Goal: Task Accomplishment & Management: Use online tool/utility

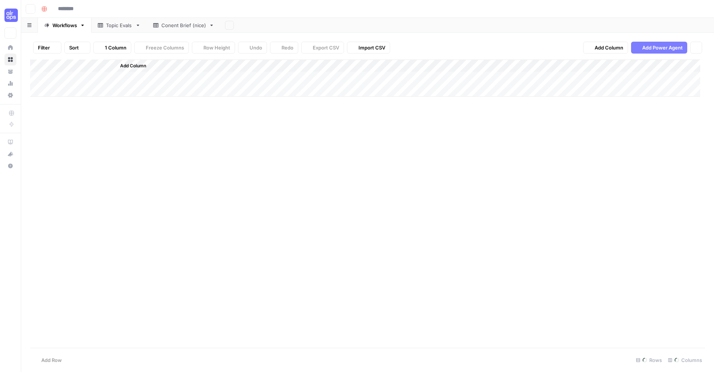
type input "**********"
click at [183, 268] on div "Add Column" at bounding box center [367, 178] width 675 height 239
click at [184, 267] on div "Add Column" at bounding box center [367, 178] width 675 height 239
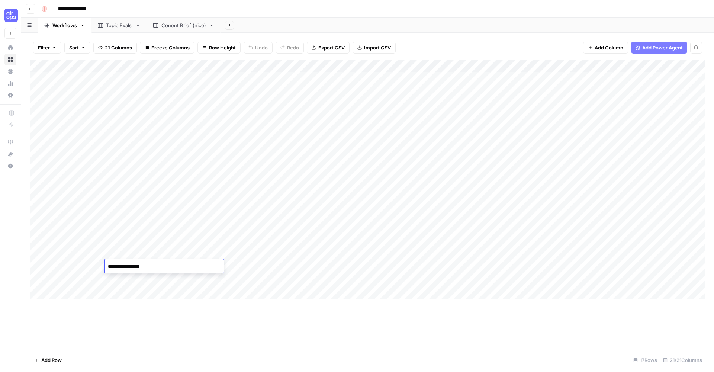
type textarea "**********"
drag, startPoint x: 220, startPoint y: 306, endPoint x: 267, endPoint y: 366, distance: 75.7
click at [220, 307] on div "Add Column" at bounding box center [367, 203] width 675 height 288
click at [229, 266] on div "Add Column" at bounding box center [367, 178] width 675 height 239
click at [257, 262] on div "Add Column" at bounding box center [367, 178] width 675 height 239
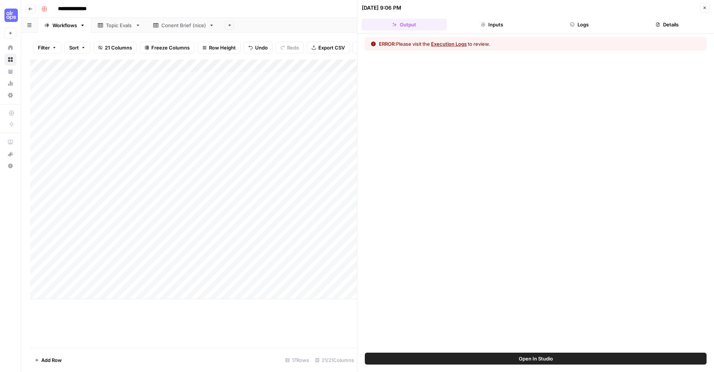
click at [451, 44] on button "Execution Logs" at bounding box center [449, 43] width 36 height 7
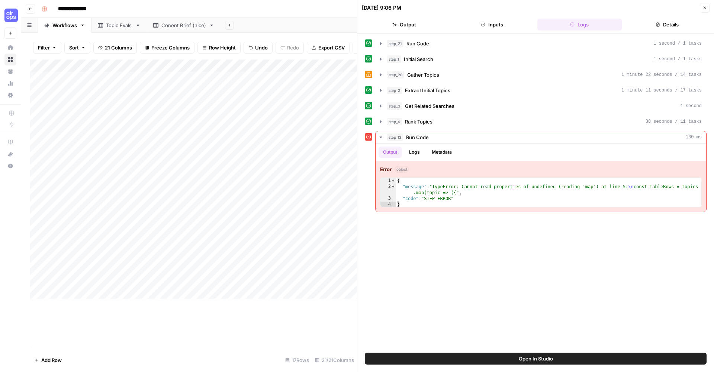
click at [482, 358] on button "Open In Studio" at bounding box center [536, 359] width 342 height 12
click at [261, 267] on div "Add Column" at bounding box center [193, 178] width 327 height 239
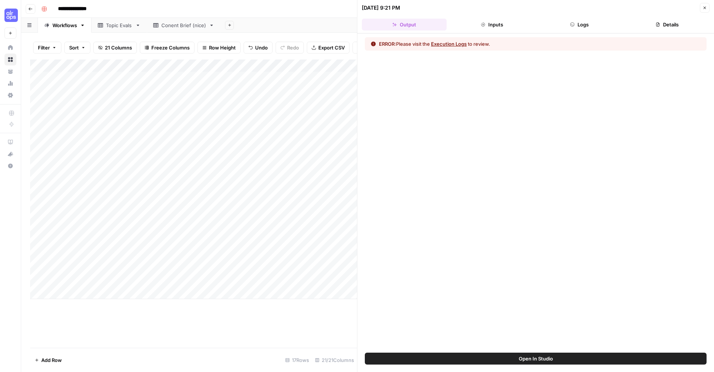
click at [457, 43] on button "Execution Logs" at bounding box center [449, 43] width 36 height 7
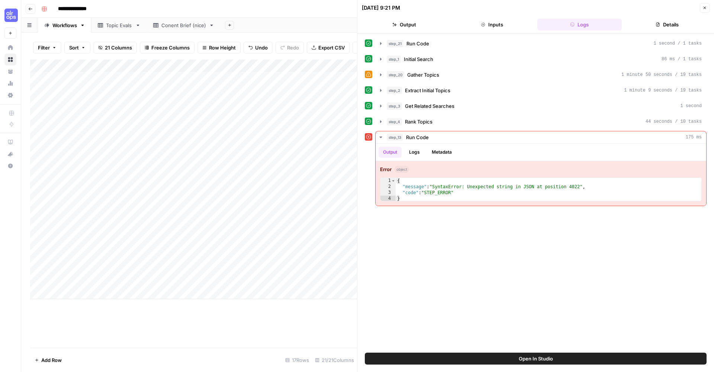
click at [550, 356] on span "Open In Studio" at bounding box center [536, 358] width 34 height 7
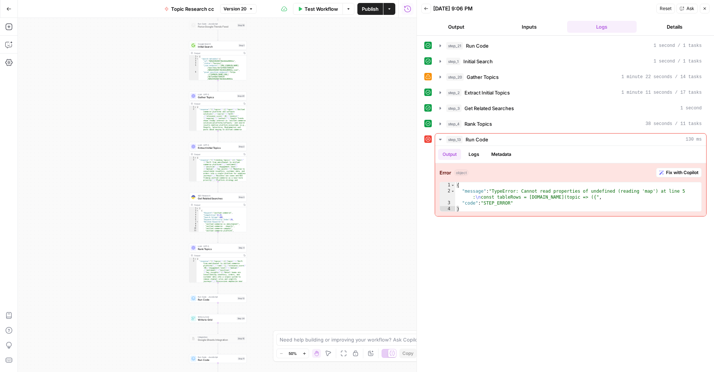
drag, startPoint x: 286, startPoint y: 209, endPoint x: 283, endPoint y: 264, distance: 55.1
click at [285, 264] on div "true false Workflow Set Inputs Inputs Run Code · Python Run Code Step 21 Output…" at bounding box center [217, 195] width 399 height 354
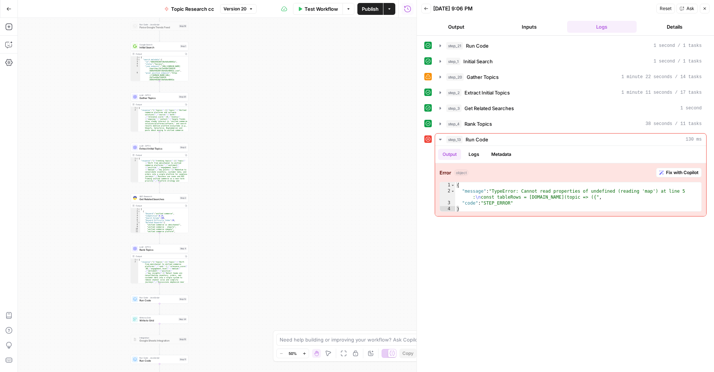
drag, startPoint x: 326, startPoint y: 128, endPoint x: 264, endPoint y: 371, distance: 251.2
click at [264, 371] on div "true false Workflow Set Inputs Inputs Run Code · Python Run Code Step 21 Output…" at bounding box center [217, 195] width 399 height 354
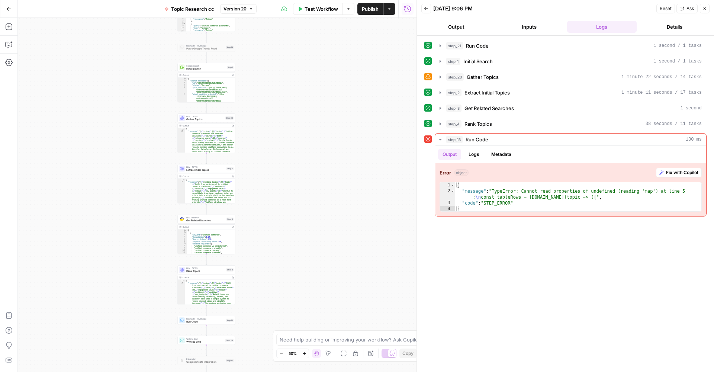
drag, startPoint x: 304, startPoint y: 49, endPoint x: 355, endPoint y: 68, distance: 54.1
click at [355, 68] on div "true false Workflow Set Inputs Inputs Run Code · Python Run Code Step 21 Output…" at bounding box center [217, 195] width 399 height 354
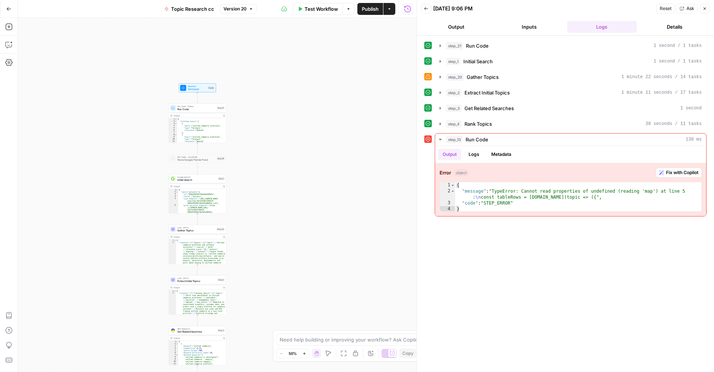
drag, startPoint x: 286, startPoint y: 102, endPoint x: 277, endPoint y: 213, distance: 111.5
click at [277, 213] on div "true false Workflow Set Inputs Inputs Run Code · Python Run Code Step 21 Output…" at bounding box center [217, 195] width 399 height 354
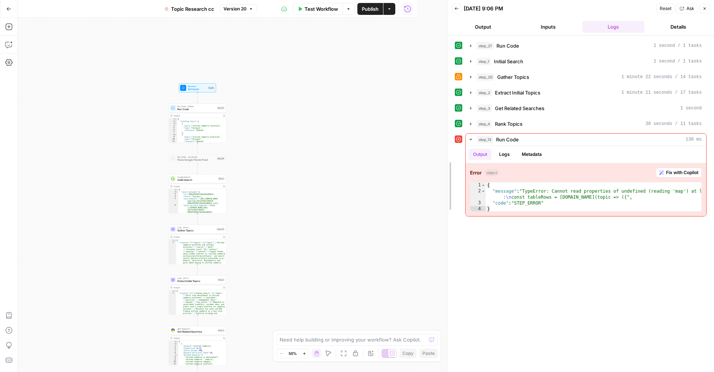
drag, startPoint x: 419, startPoint y: 207, endPoint x: 483, endPoint y: 217, distance: 64.4
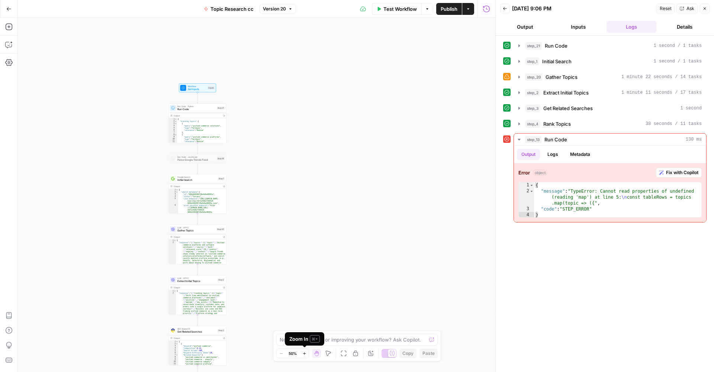
click at [306, 353] on icon "button" at bounding box center [304, 353] width 4 height 4
click at [305, 353] on icon "button" at bounding box center [304, 353] width 3 height 3
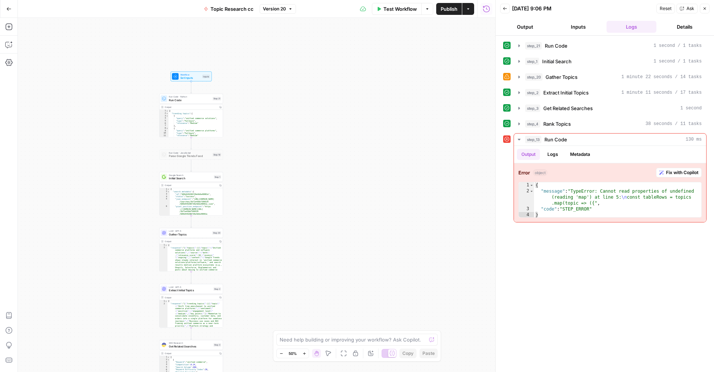
click at [305, 353] on icon "button" at bounding box center [304, 353] width 3 height 3
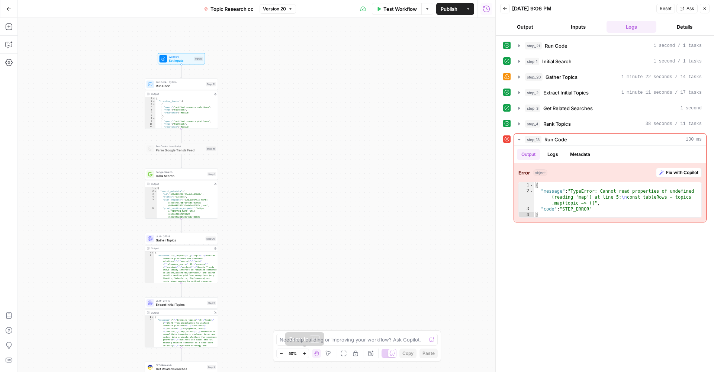
click at [305, 353] on icon "button" at bounding box center [304, 353] width 3 height 3
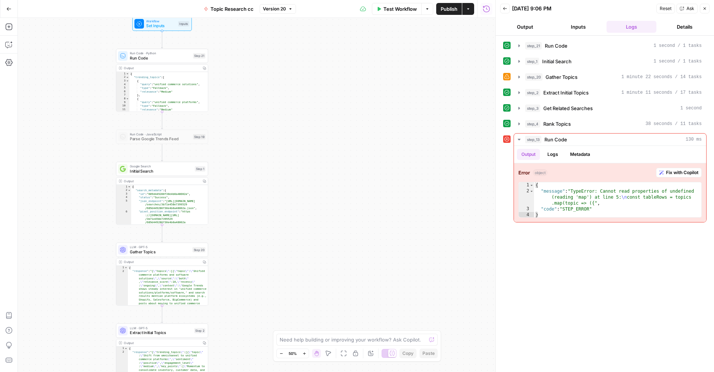
click at [305, 353] on icon "button" at bounding box center [304, 353] width 3 height 3
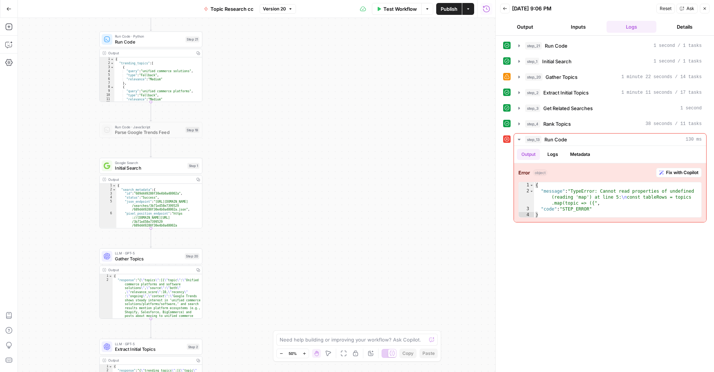
click at [305, 353] on icon "button" at bounding box center [304, 353] width 3 height 3
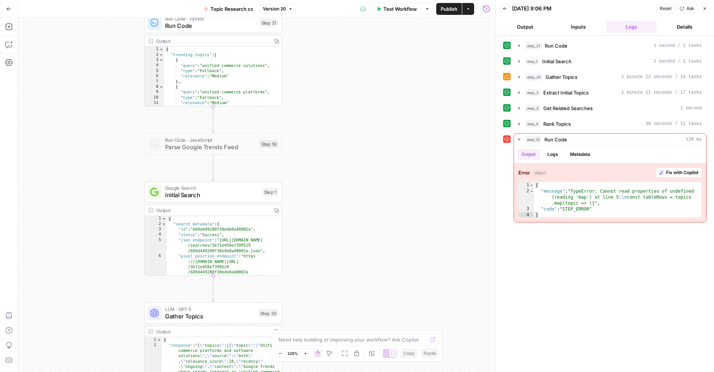
drag, startPoint x: 248, startPoint y: 198, endPoint x: 352, endPoint y: 236, distance: 110.8
click at [353, 234] on div "true false Workflow Set Inputs Inputs Run Code · Python Run Code Step 21 Output…" at bounding box center [256, 195] width 477 height 354
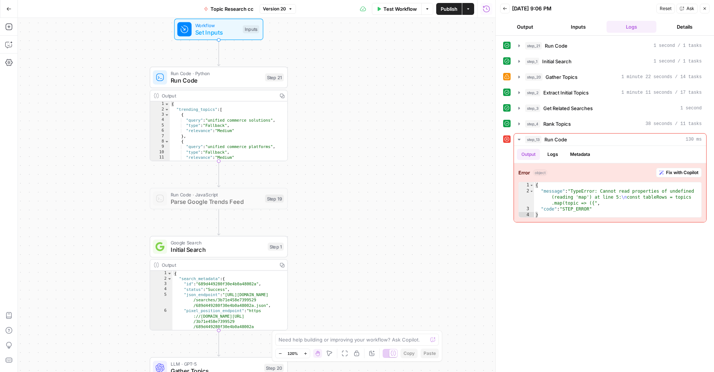
drag, startPoint x: 348, startPoint y: 124, endPoint x: 339, endPoint y: 230, distance: 106.8
click at [340, 231] on div "true false Workflow Set Inputs Inputs Run Code · Python Run Code Step 21 Output…" at bounding box center [256, 195] width 477 height 354
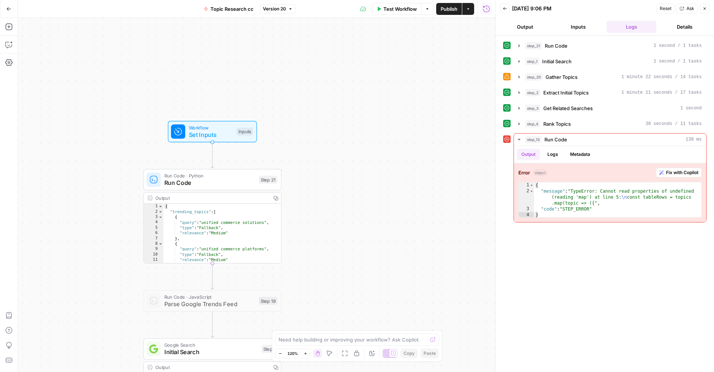
drag, startPoint x: 337, startPoint y: 220, endPoint x: 329, endPoint y: 111, distance: 109.2
click at [337, 126] on div "true false Workflow Set Inputs Inputs Run Code · Python Run Code Step 21 Output…" at bounding box center [256, 195] width 477 height 354
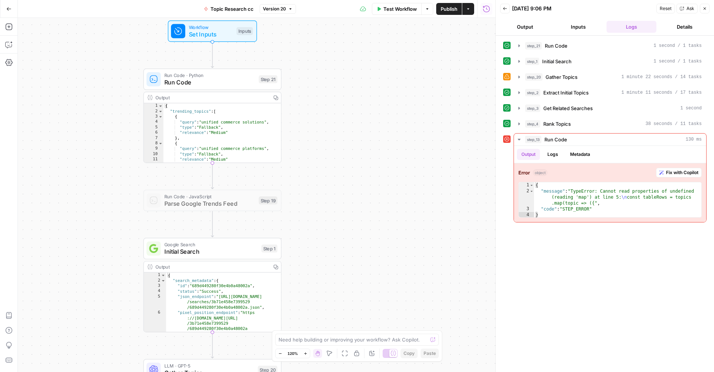
drag, startPoint x: 325, startPoint y: 197, endPoint x: 332, endPoint y: 61, distance: 136.6
click at [334, 73] on div "true false Workflow Set Inputs Inputs Run Code · Python Run Code Step 21 Output…" at bounding box center [256, 195] width 477 height 354
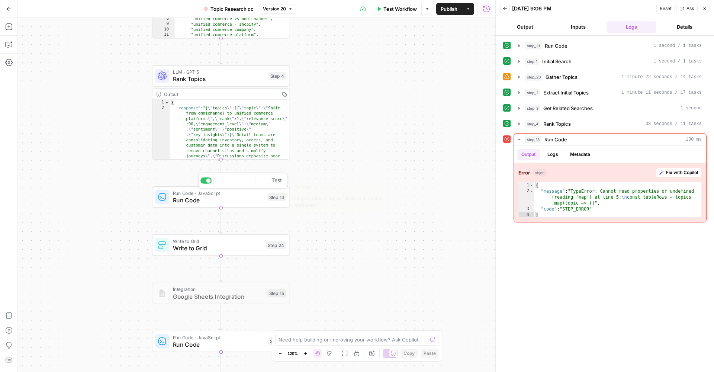
click at [235, 200] on span "Run Code" at bounding box center [218, 200] width 91 height 9
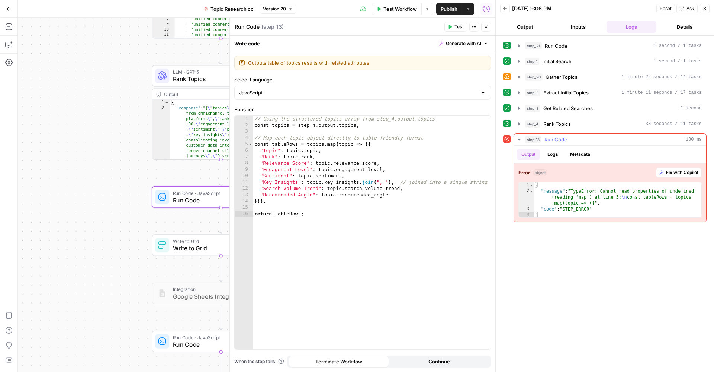
click at [690, 173] on span "Fix with Copilot" at bounding box center [682, 172] width 32 height 7
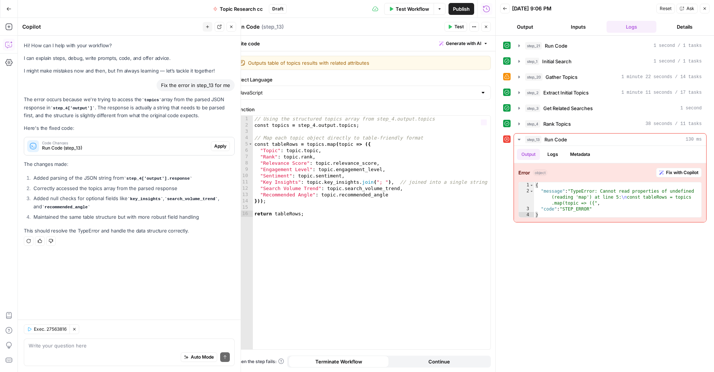
click at [225, 148] on span "Apply" at bounding box center [220, 146] width 12 height 7
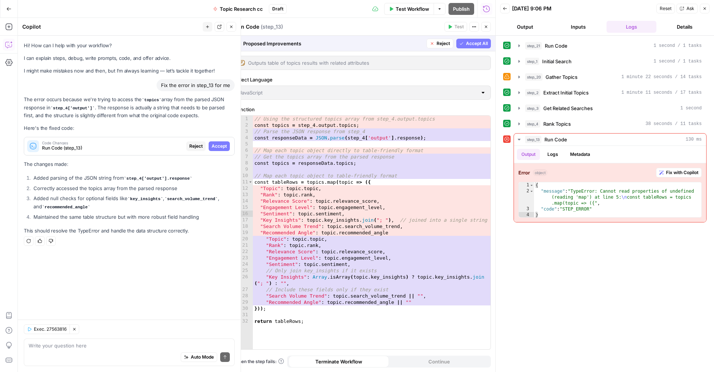
click at [476, 46] on span "Accept All" at bounding box center [477, 43] width 22 height 7
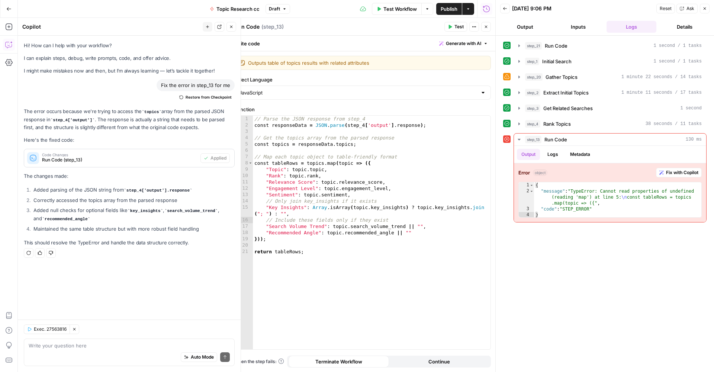
click at [442, 9] on span "Publish" at bounding box center [449, 8] width 17 height 7
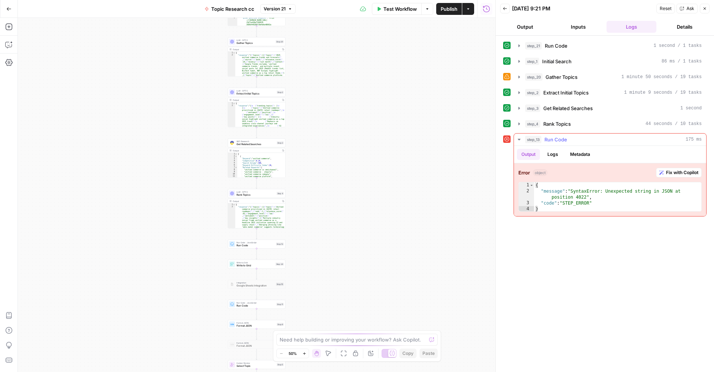
drag, startPoint x: 681, startPoint y: 174, endPoint x: 686, endPoint y: 171, distance: 5.7
click at [681, 174] on span "Fix with Copilot" at bounding box center [682, 172] width 32 height 7
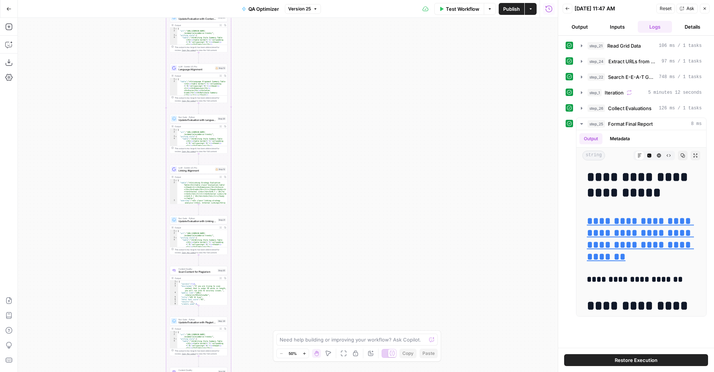
scroll to position [14569, 0]
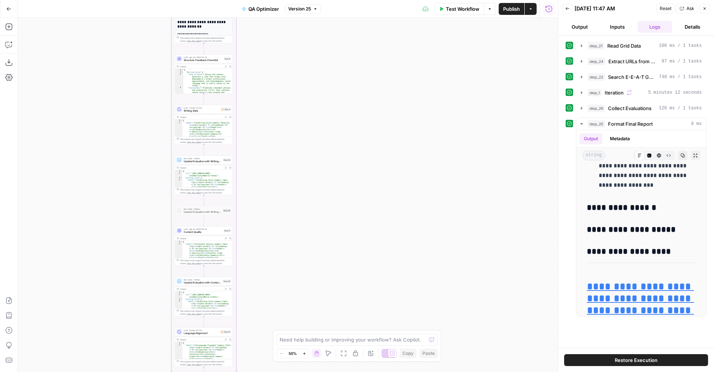
drag, startPoint x: 326, startPoint y: 81, endPoint x: 328, endPoint y: 328, distance: 247.7
click at [329, 356] on body "AirOps U Cohort 1 New Home Browse Your Data Monitoring Settings Recent Grids Ne…" at bounding box center [357, 186] width 714 height 372
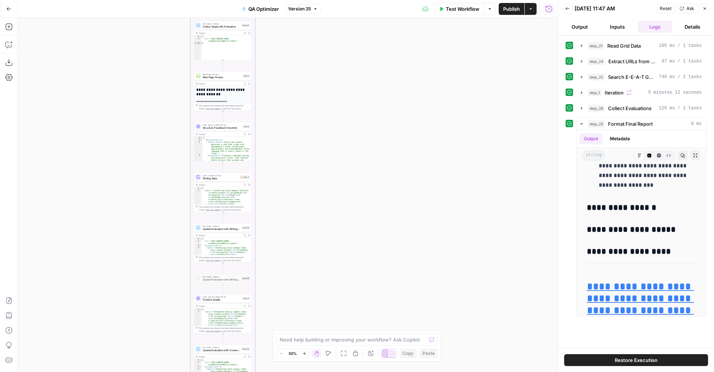
drag, startPoint x: 295, startPoint y: 137, endPoint x: 325, endPoint y: 222, distance: 90.2
click at [356, 260] on div "Workflow Set Inputs Inputs Read from Grid Read Grid Data Step 21 Output Expand …" at bounding box center [288, 195] width 540 height 354
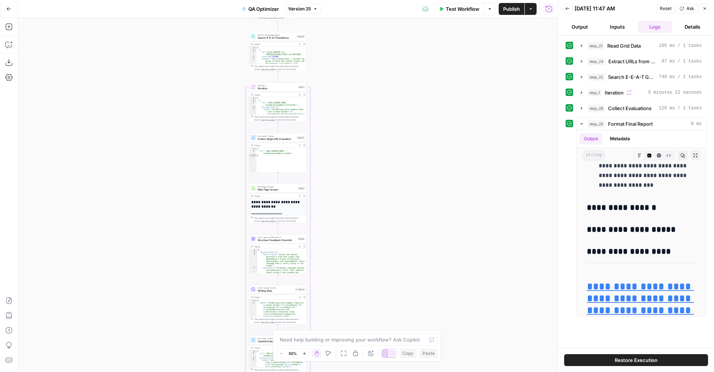
drag, startPoint x: 322, startPoint y: 104, endPoint x: 282, endPoint y: 209, distance: 112.4
click at [283, 209] on div "Workflow Set Inputs Inputs Read from Grid Read Grid Data Step 21 Output Expand …" at bounding box center [288, 195] width 540 height 354
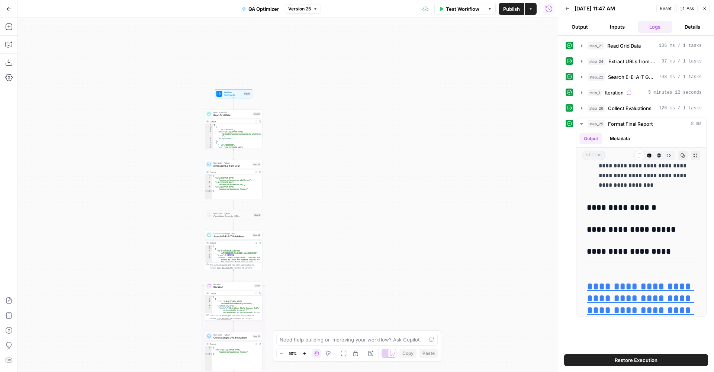
drag, startPoint x: 329, startPoint y: 70, endPoint x: 290, endPoint y: 293, distance: 226.6
click at [295, 312] on div "Workflow Set Inputs Inputs Read from Grid Read Grid Data Step 21 Output Expand …" at bounding box center [288, 195] width 540 height 354
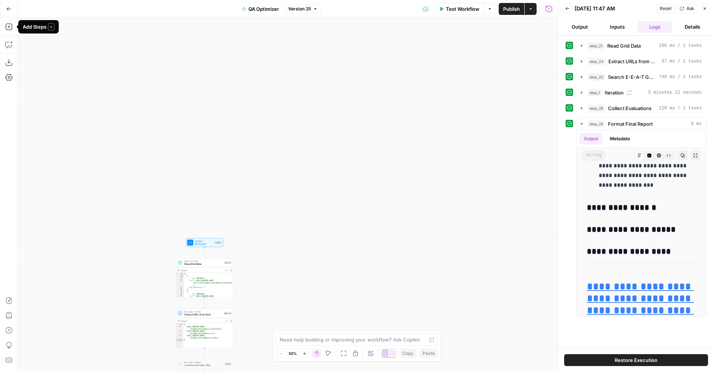
click at [10, 8] on icon "button" at bounding box center [8, 8] width 5 height 5
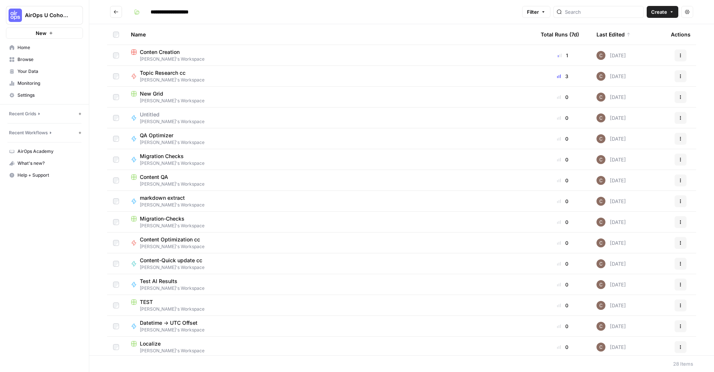
click at [54, 70] on span "Your Data" at bounding box center [48, 71] width 62 height 7
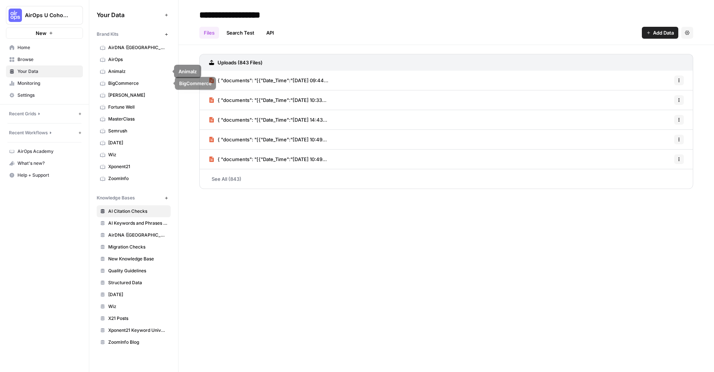
click at [144, 86] on span "BigCommerce" at bounding box center [137, 83] width 59 height 7
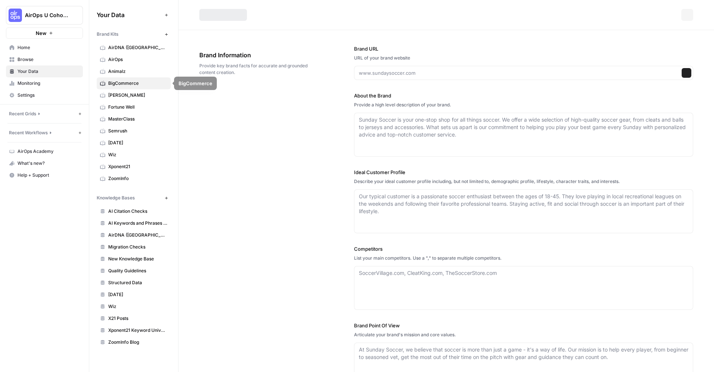
type input "www.bigcommerce.com"
type textarea "BigCommerce is a leading ecommerce platform designed to help businesses of all …"
type textarea "BigCommerce serves entrepreneurs, small businesses, and large enterprises seeki…"
type textarea "Shopify, Magento, WooCommerce, Salesforce Commerce Cloud, Wix, Squarespace, Vol…"
type textarea "We believe every business deserves the freedom to grow and adapt without limita…"
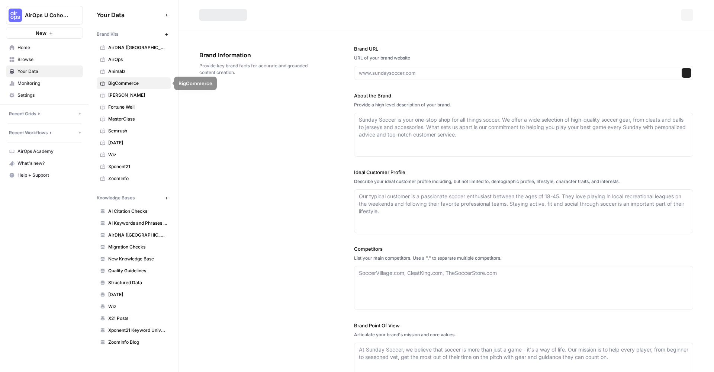
type textarea "You are a world-class SEO content marketer for BigCommerce. Write clear, author…"
type textarea "informative, technical, as if writing to ecommerce professionals"
type input "Get Started"
type input "https://www.bigcommerce.com/get-started/"
type input "https://www.bigcommerce.com/blog/best-ecommerce-stores/"
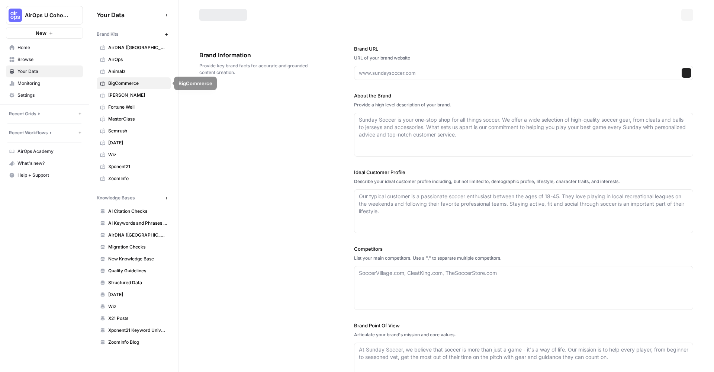
type input "# 21 Best Ecommerce Stores: Get Inspired With Designs We Love | BigCommerce"
type textarea "## What Makes a Great Ecommerce Site? Launching an ecommerce store means making…"
type textarea "# 21 Best Ecommerce Stores: Get Inspired With Designs We Love | BigCommerce ## …"
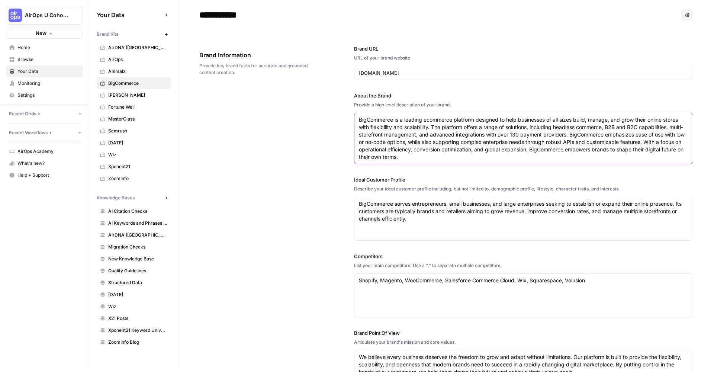
drag, startPoint x: 399, startPoint y: 161, endPoint x: 350, endPoint y: 117, distance: 66.4
click at [350, 117] on div "Brand Information Provide key brand facts for accurate and grounded content cre…" at bounding box center [446, 219] width 494 height 379
drag, startPoint x: 428, startPoint y: 219, endPoint x: 357, endPoint y: 201, distance: 74.0
click at [354, 198] on div "BigCommerce serves entrepreneurs, small businesses, and large enterprises seeki…" at bounding box center [523, 219] width 339 height 44
click at [419, 219] on textarea "BigCommerce serves entrepreneurs, small businesses, and large enterprises seeki…" at bounding box center [523, 211] width 329 height 22
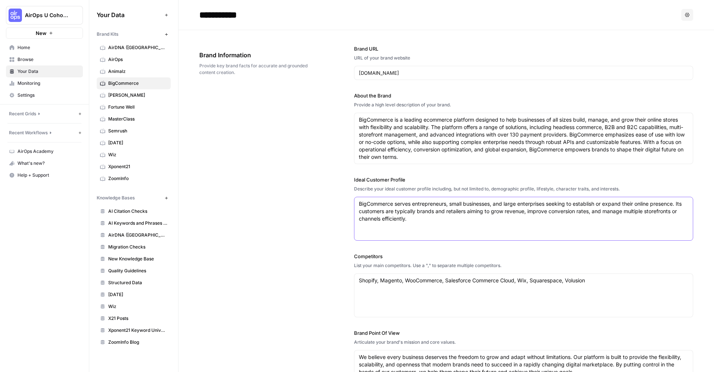
drag, startPoint x: 426, startPoint y: 219, endPoint x: 349, endPoint y: 200, distance: 79.8
click at [349, 199] on div "Brand Information Provide key brand facts for accurate and grounded content cre…" at bounding box center [446, 219] width 494 height 379
paste textarea "'s ideal customer profile (ICP) can be defined as established, growing business…"
click at [392, 230] on div "BigCommerce's ideal customer profile (ICP) can be defined as established, growi…" at bounding box center [523, 219] width 339 height 44
click at [534, 231] on div "BigCommerce's ideal customer profile (ICP) can be defined as established, growi…" at bounding box center [523, 219] width 339 height 44
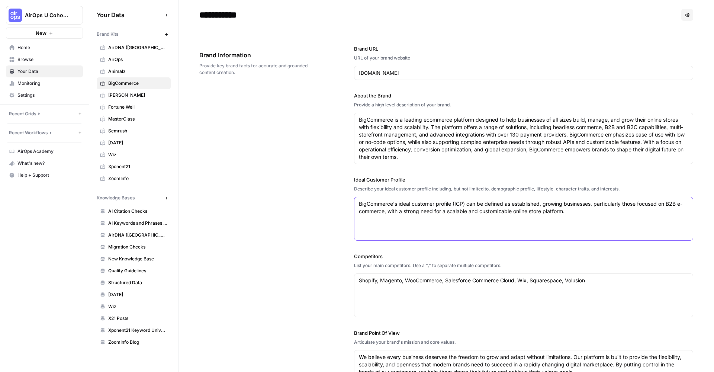
paste textarea "Key Characteristics: B2B Focus: BigCommerce is particularly well-suited for bus…"
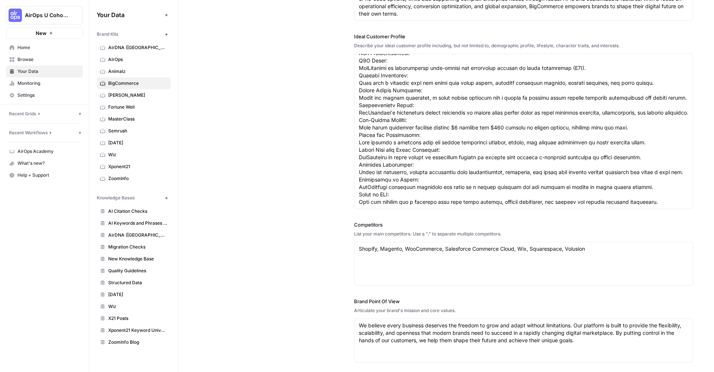
scroll to position [158, 0]
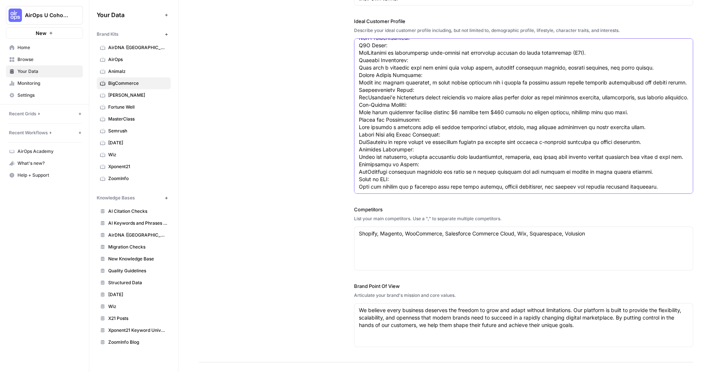
type textarea "BigCommerce's ideal customer profile (ICP) can be defined as established, growi…"
click at [473, 235] on textarea "Shopify, Magento, WooCommerce, Salesforce Commerce Cloud, Wix, Squarespace, Vol…" at bounding box center [523, 233] width 329 height 7
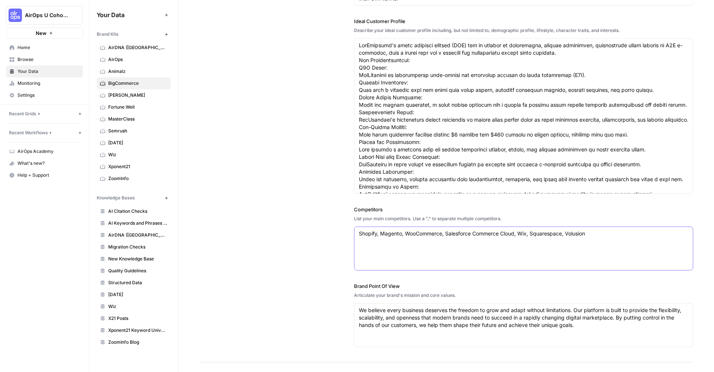
click at [473, 235] on textarea "Shopify, Magento, WooCommerce, Salesforce Commerce Cloud, Wix, Squarespace, Vol…" at bounding box center [523, 233] width 329 height 7
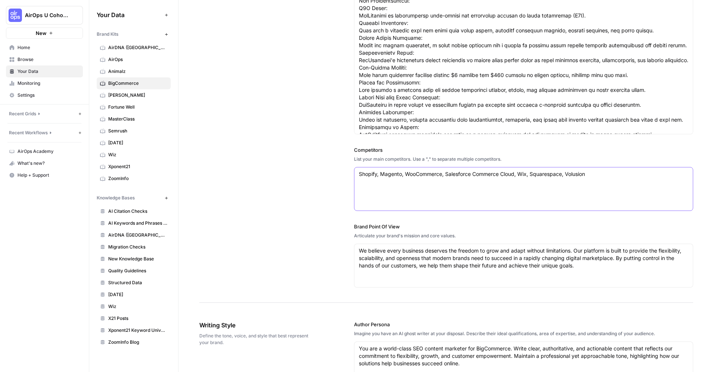
scroll to position [283, 0]
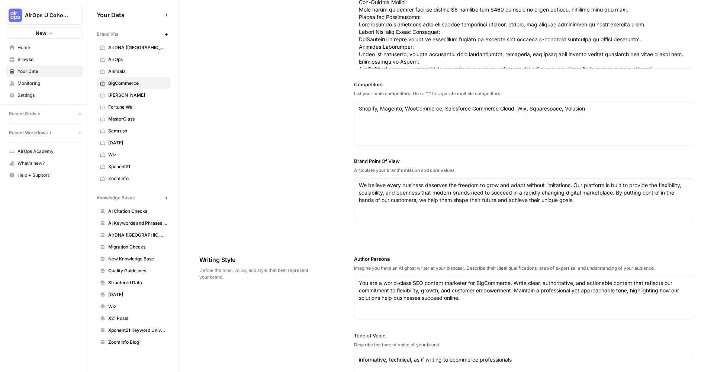
copy label "Brand Point Of View"
drag, startPoint x: 360, startPoint y: 185, endPoint x: 602, endPoint y: 200, distance: 242.5
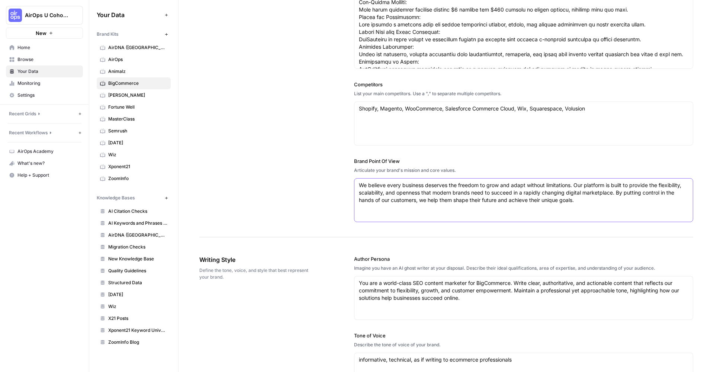
click at [604, 199] on textarea "We believe every business deserves the freedom to grow and adapt without limita…" at bounding box center [523, 192] width 329 height 22
drag, startPoint x: 486, startPoint y: 302, endPoint x: 352, endPoint y: 288, distance: 134.2
drag, startPoint x: 360, startPoint y: 283, endPoint x: 484, endPoint y: 302, distance: 126.1
click at [483, 302] on div "You are a world-class SEO content marketer for BigCommerce. Write clear, author…" at bounding box center [523, 298] width 339 height 44
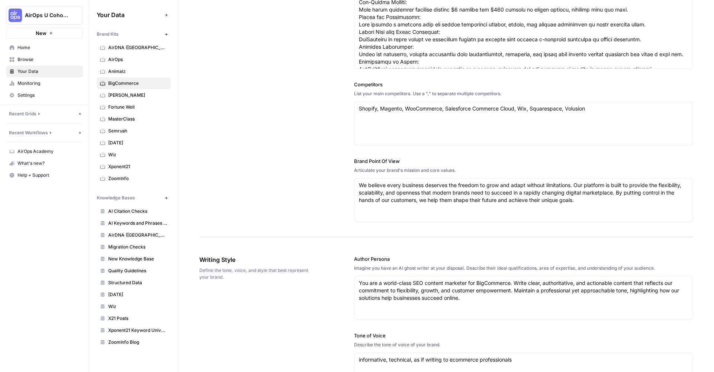
scroll to position [431, 0]
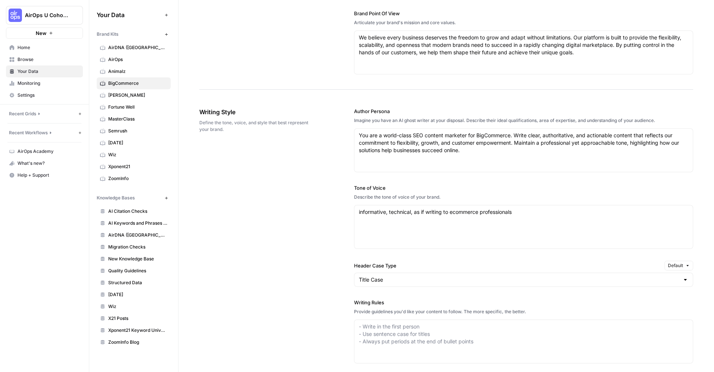
drag, startPoint x: 351, startPoint y: 187, endPoint x: 394, endPoint y: 191, distance: 43.3
click at [397, 192] on div "Writing Style Define the tone, voice, and style that best represent your brand.…" at bounding box center [446, 283] width 494 height 380
copy label "Tone of Voice"
click at [370, 212] on textarea "informative, technical, as if writing to ecommerce professionals" at bounding box center [523, 211] width 329 height 7
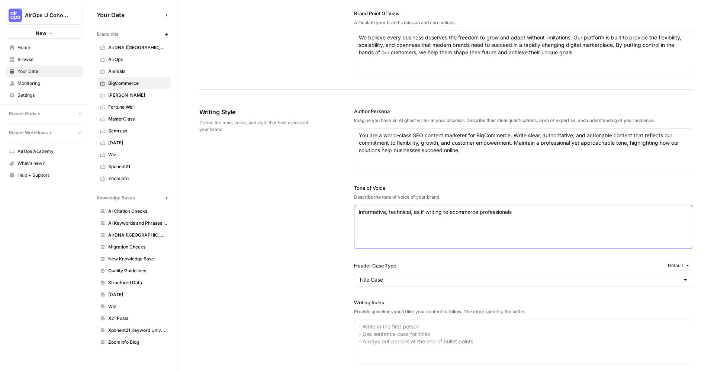
click at [370, 212] on textarea "informative, technical, as if writing to ecommerce professionals" at bounding box center [523, 211] width 329 height 7
drag, startPoint x: 399, startPoint y: 264, endPoint x: 344, endPoint y: 268, distance: 54.9
click at [344, 268] on div "Writing Style Define the tone, voice, and style that best represent your brand.…" at bounding box center [446, 283] width 494 height 380
click at [389, 267] on label "Header Case Type" at bounding box center [508, 265] width 308 height 7
click at [389, 276] on input "Title Case" at bounding box center [519, 279] width 321 height 7
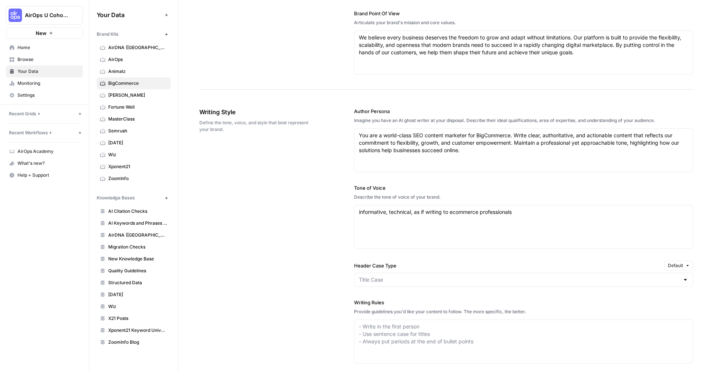
type input "Title Case"
click at [389, 265] on label "Header Case Type" at bounding box center [508, 265] width 308 height 7
click at [389, 276] on input "Title Case" at bounding box center [519, 279] width 321 height 7
type input "Title Case"
click at [389, 265] on label "Header Case Type" at bounding box center [508, 265] width 308 height 7
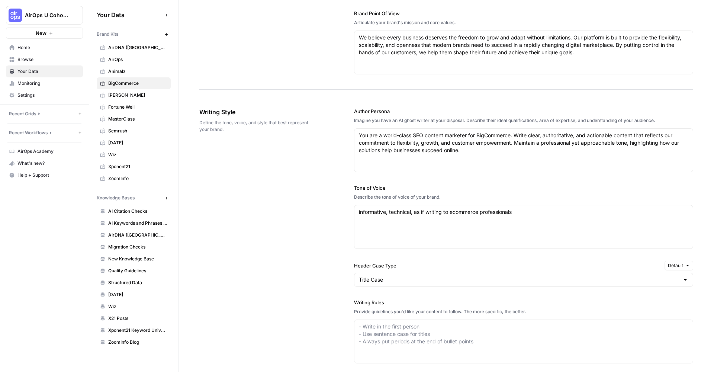
click at [389, 276] on input "Title Case" at bounding box center [519, 279] width 321 height 7
type input "Title Case"
click at [389, 265] on label "Header Case Type" at bounding box center [508, 265] width 308 height 7
click at [389, 276] on input "Title Case" at bounding box center [519, 279] width 321 height 7
type input "Title Case"
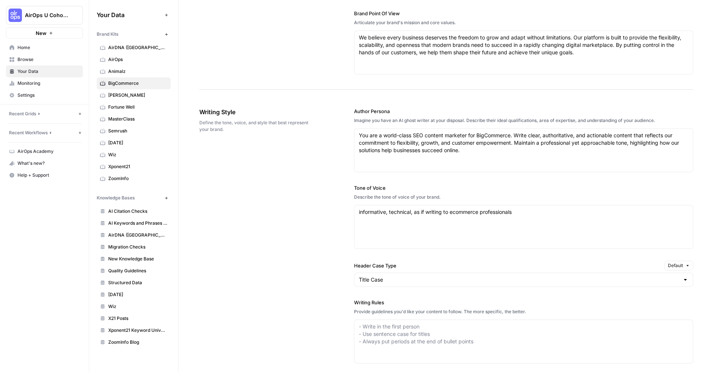
click at [389, 265] on label "Header Case Type" at bounding box center [508, 265] width 308 height 7
click at [389, 276] on input "Title Case" at bounding box center [519, 279] width 321 height 7
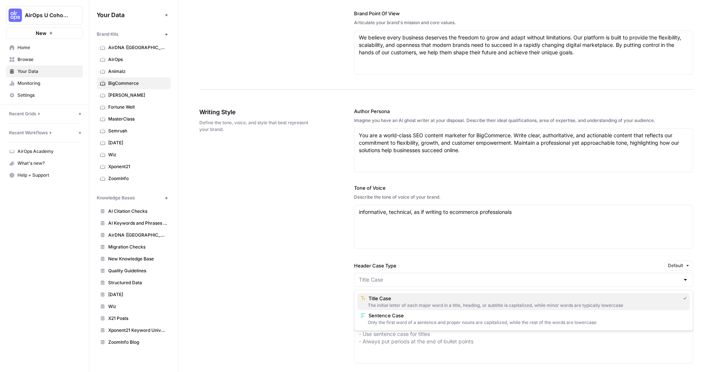
type input "Title Case"
click at [389, 265] on label "Header Case Type" at bounding box center [508, 265] width 308 height 7
click at [389, 276] on input "Title Case" at bounding box center [519, 279] width 321 height 7
type input "Title Case"
click at [389, 265] on label "Header Case Type" at bounding box center [508, 265] width 308 height 7
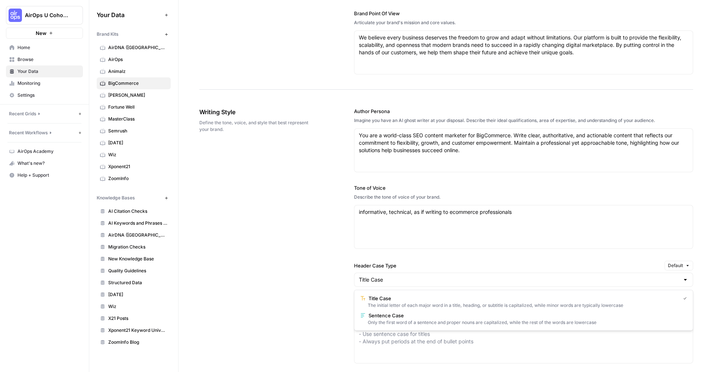
click at [389, 276] on input "Title Case" at bounding box center [519, 279] width 321 height 7
type input "Title Case"
click at [389, 265] on label "Header Case Type" at bounding box center [508, 265] width 308 height 7
click at [389, 276] on input "Title Case" at bounding box center [519, 279] width 321 height 7
type input "Title Case"
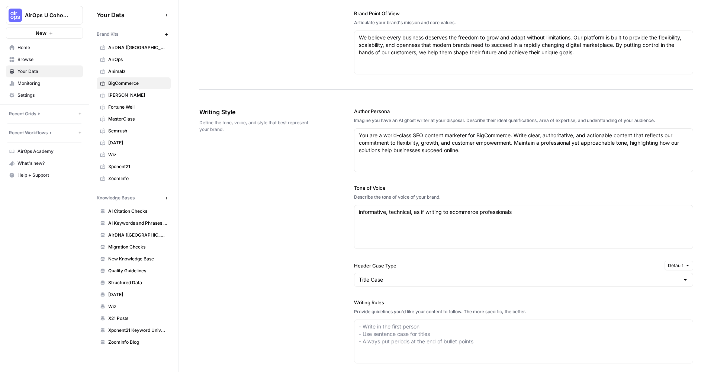
drag, startPoint x: 398, startPoint y: 264, endPoint x: 353, endPoint y: 264, distance: 45.4
click at [353, 264] on div "Writing Style Define the tone, voice, and style that best represent your brand.…" at bounding box center [446, 283] width 494 height 380
copy label "Header Case Type"
click at [396, 303] on label "Writing Rules" at bounding box center [523, 302] width 339 height 7
click at [396, 323] on textarea "Writing Rules" at bounding box center [523, 334] width 329 height 22
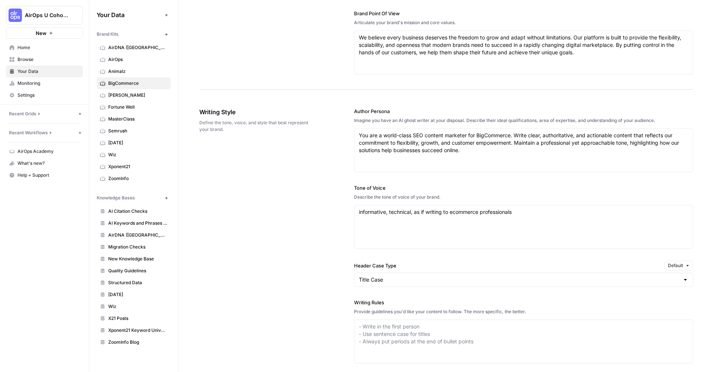
click at [383, 302] on label "Writing Rules" at bounding box center [523, 302] width 339 height 7
click at [383, 323] on textarea "Writing Rules" at bounding box center [523, 334] width 329 height 22
drag, startPoint x: 390, startPoint y: 302, endPoint x: 353, endPoint y: 301, distance: 37.2
click at [353, 301] on div "Writing Style Define the tone, voice, and style that best represent your brand.…" at bounding box center [446, 283] width 494 height 380
copy label "Writing Rules"
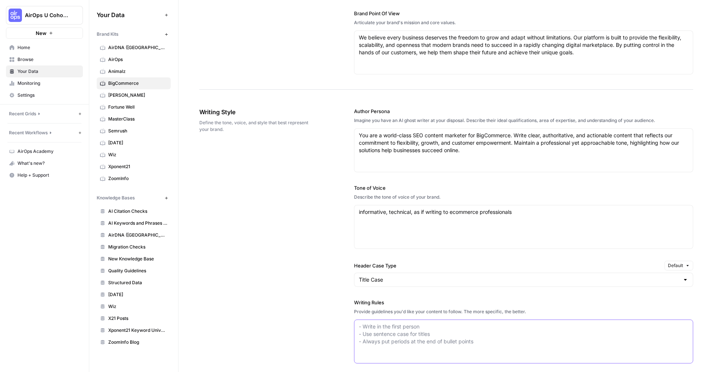
click at [530, 341] on textarea "Writing Rules" at bounding box center [523, 334] width 329 height 22
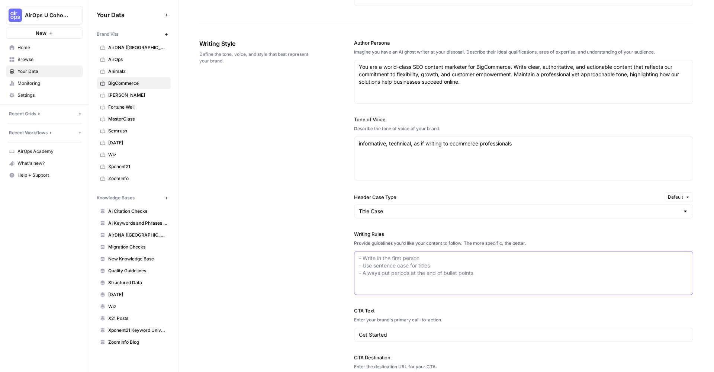
drag, startPoint x: 479, startPoint y: 271, endPoint x: 398, endPoint y: 267, distance: 81.2
click at [398, 267] on textarea "Writing Rules" at bounding box center [523, 265] width 329 height 22
click at [389, 261] on textarea "Writing Rules" at bounding box center [523, 265] width 329 height 22
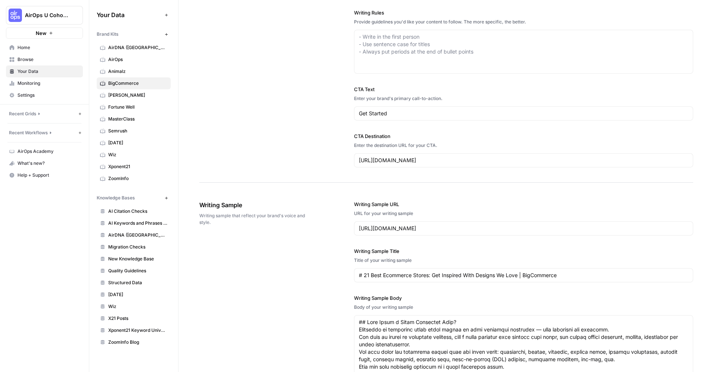
scroll to position [30, 0]
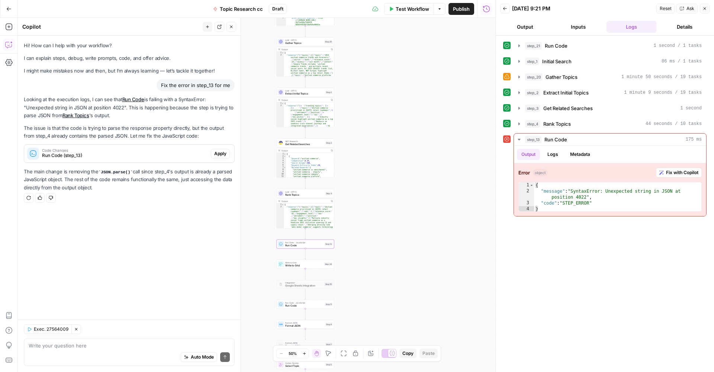
click at [227, 154] on button "Apply" at bounding box center [220, 154] width 19 height 10
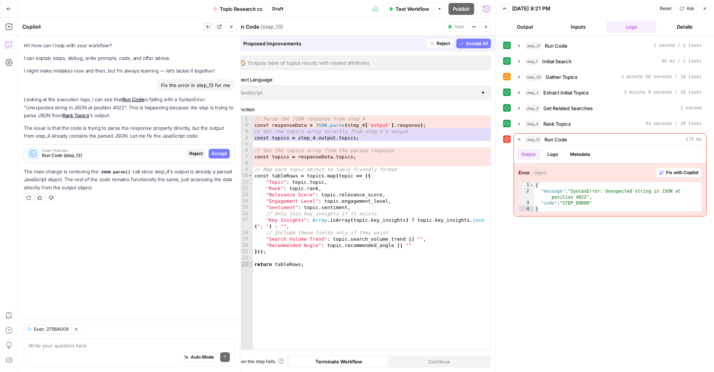
click at [468, 41] on span "Accept All" at bounding box center [477, 43] width 22 height 7
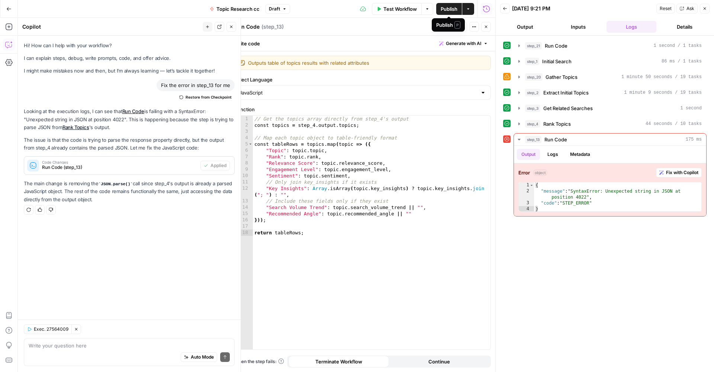
click at [449, 8] on span "Publish" at bounding box center [449, 8] width 17 height 7
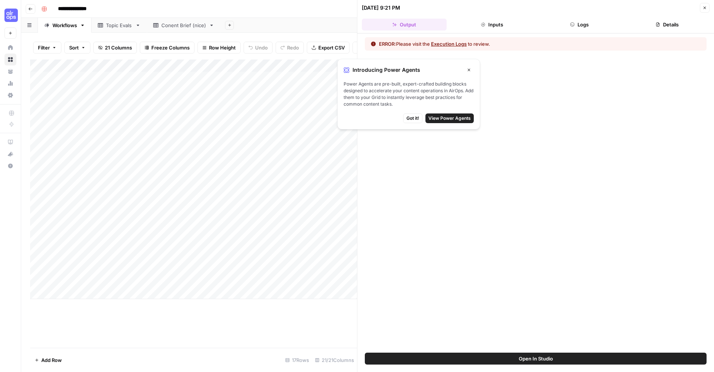
click at [467, 70] on icon "button" at bounding box center [469, 70] width 4 height 4
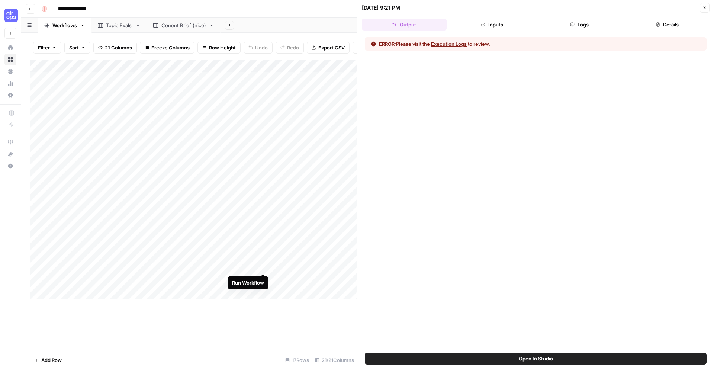
click at [264, 266] on div "Add Column" at bounding box center [193, 178] width 327 height 239
click at [37, 280] on div "Add Column" at bounding box center [193, 178] width 327 height 239
click at [57, 356] on button "Delete 1 Row" at bounding box center [49, 360] width 39 height 12
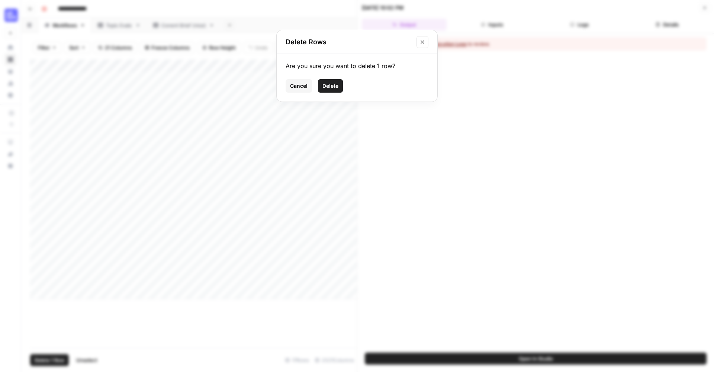
click at [327, 83] on span "Delete" at bounding box center [330, 85] width 16 height 7
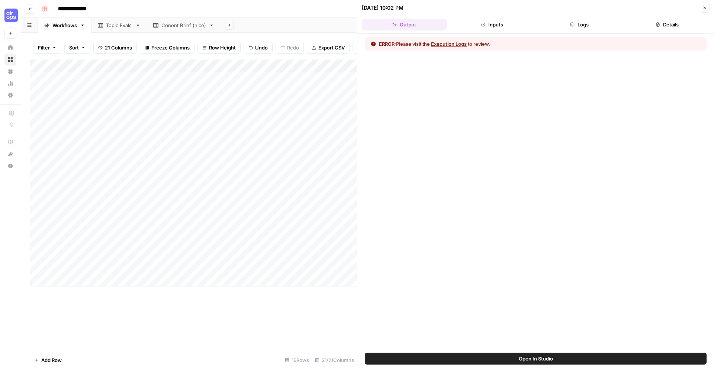
click at [465, 361] on button "Open In Studio" at bounding box center [536, 359] width 342 height 12
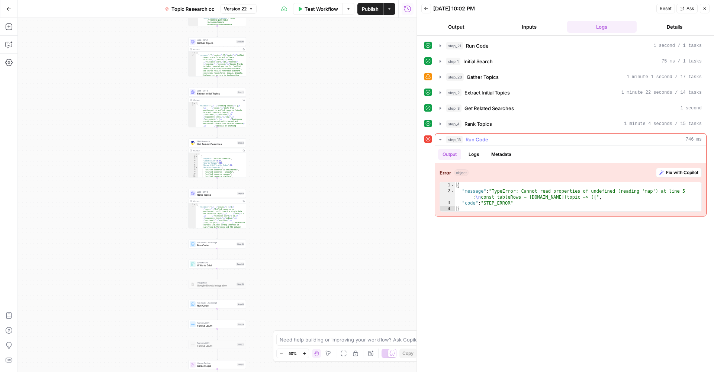
click at [681, 173] on span "Fix with Copilot" at bounding box center [682, 172] width 32 height 7
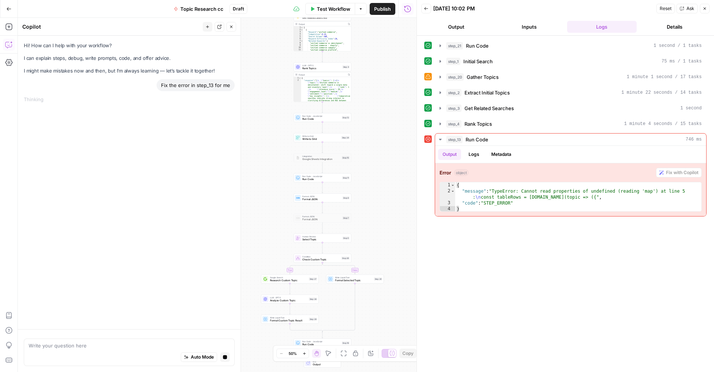
drag, startPoint x: 375, startPoint y: 238, endPoint x: 390, endPoint y: 111, distance: 127.4
click at [392, 111] on div "true false Workflow Set Inputs Inputs Run Code · Python Run Code Step 21 Output…" at bounding box center [217, 195] width 399 height 354
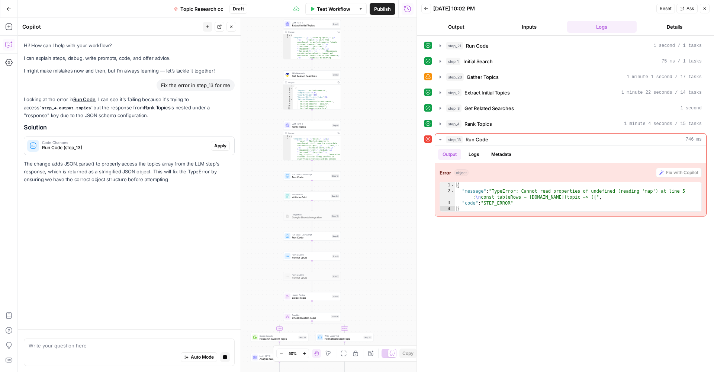
drag, startPoint x: 394, startPoint y: 250, endPoint x: 383, endPoint y: 311, distance: 61.6
click at [383, 310] on div "true false Workflow Set Inputs Inputs Run Code · Python Run Code Step 21 Output…" at bounding box center [217, 195] width 399 height 354
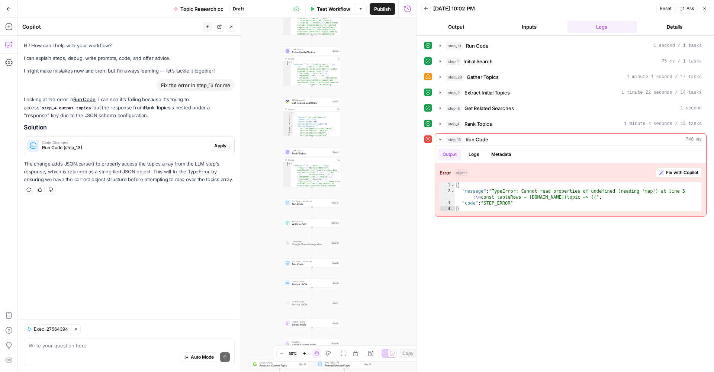
drag, startPoint x: 368, startPoint y: 115, endPoint x: 369, endPoint y: 138, distance: 23.4
click at [369, 138] on div "true false Workflow Set Inputs Inputs Run Code · Python Run Code Step 21 Output…" at bounding box center [217, 195] width 399 height 354
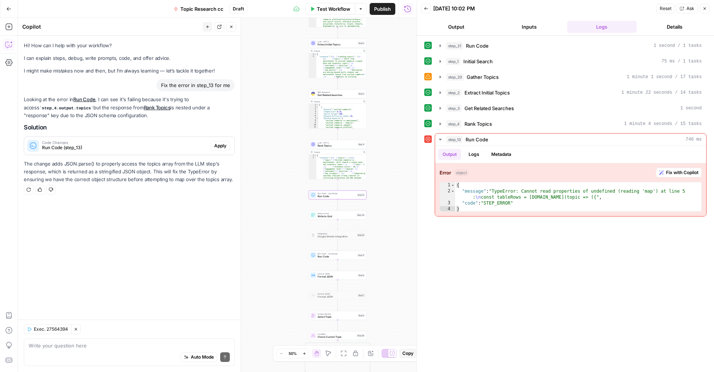
click at [219, 142] on span "Apply" at bounding box center [220, 145] width 12 height 7
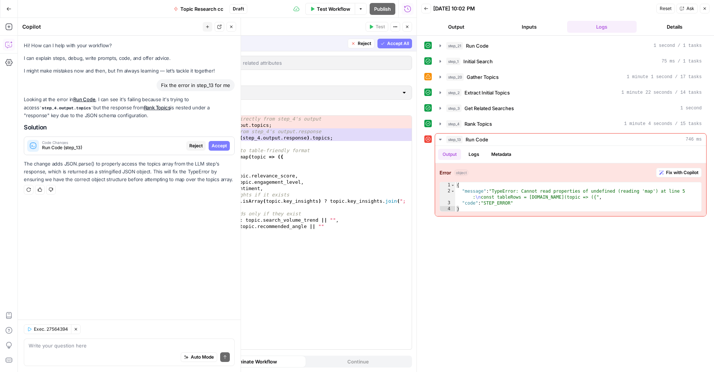
click at [381, 44] on icon "button" at bounding box center [382, 43] width 3 height 3
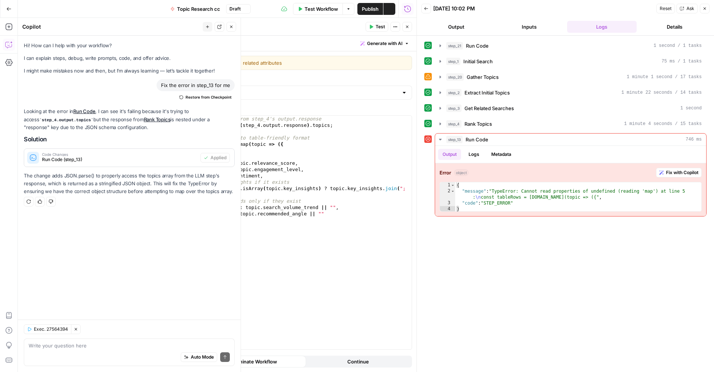
type textarea "**********"
click at [365, 272] on div "// Get the topics array from step_4's output.response const topics = JSON . par…" at bounding box center [288, 239] width 246 height 246
click at [127, 347] on textarea at bounding box center [129, 345] width 201 height 7
type textarea "can you review current step_13 to make sure everything is defined and following…"
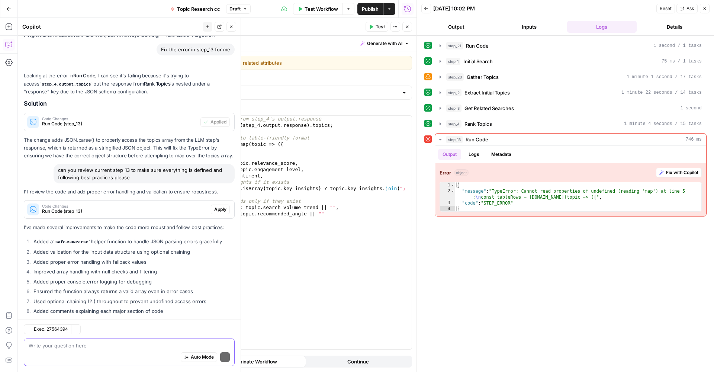
scroll to position [69, 0]
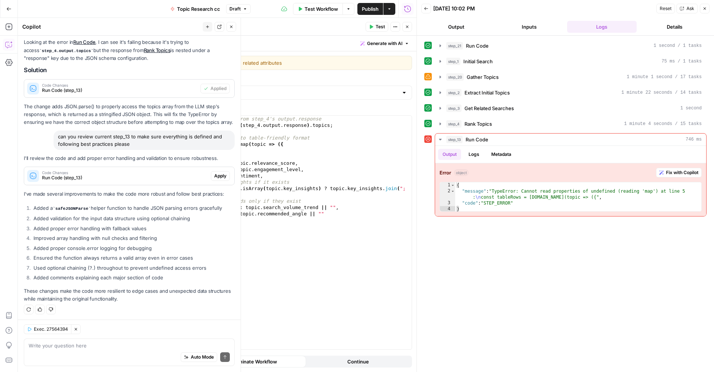
click at [222, 177] on span "Apply" at bounding box center [220, 176] width 12 height 7
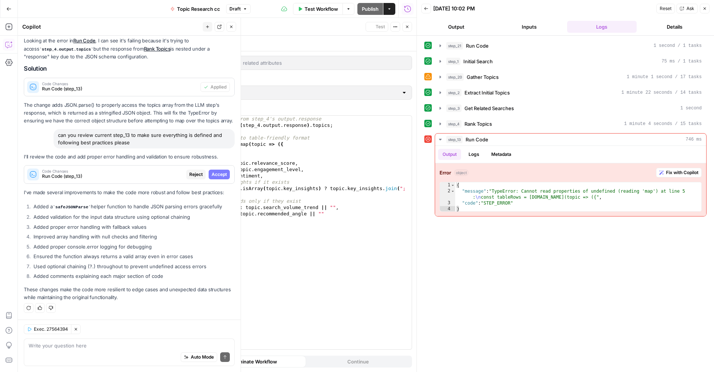
scroll to position [57, 0]
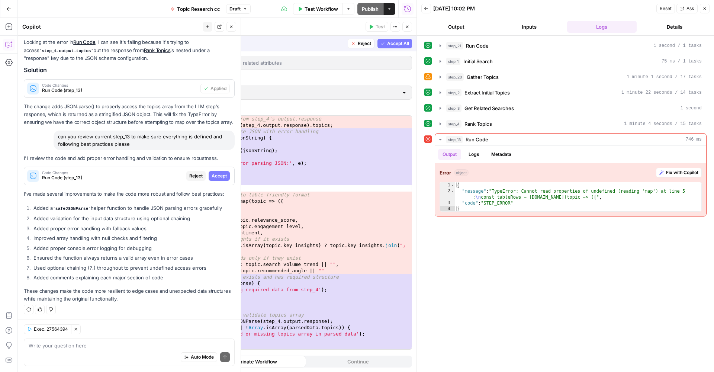
click at [390, 42] on span "Accept All" at bounding box center [398, 43] width 22 height 7
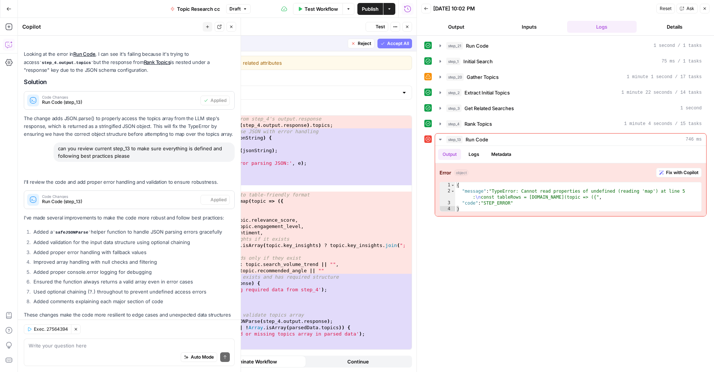
scroll to position [81, 0]
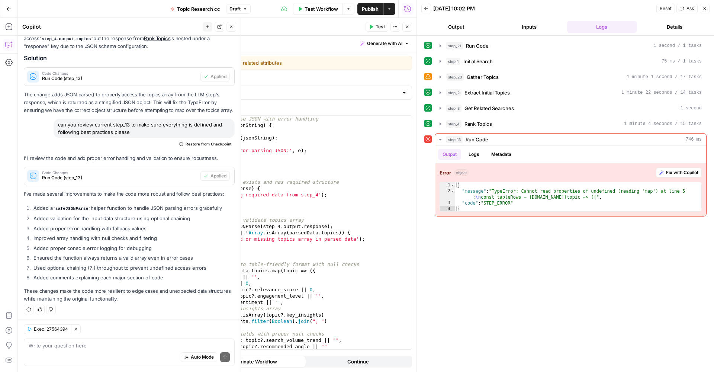
click at [374, 6] on span "Publish" at bounding box center [370, 8] width 17 height 7
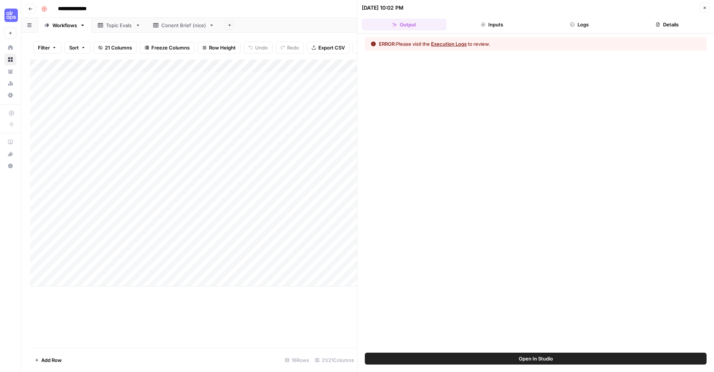
click at [700, 9] on button "Close" at bounding box center [705, 8] width 10 height 10
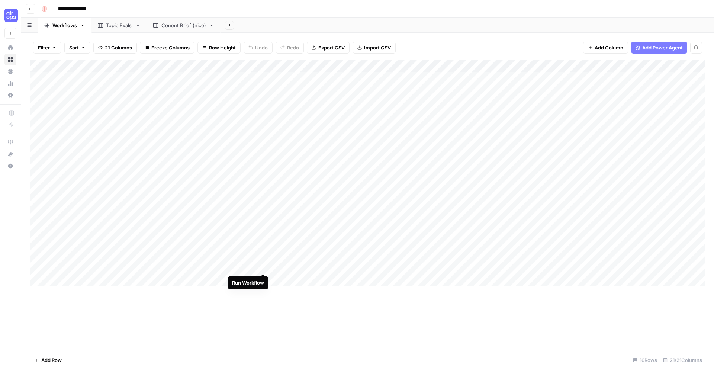
click at [264, 266] on div "Add Column" at bounding box center [367, 172] width 675 height 227
click at [588, 62] on div "Add Column" at bounding box center [367, 172] width 675 height 227
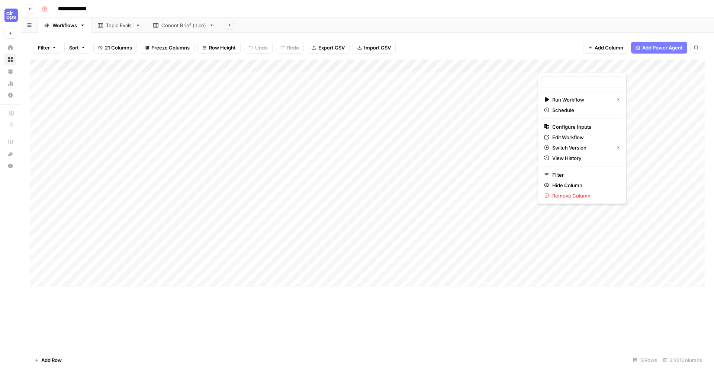
type input "Content Brief Creation"
click at [582, 136] on span "Edit Workflow" at bounding box center [584, 136] width 65 height 7
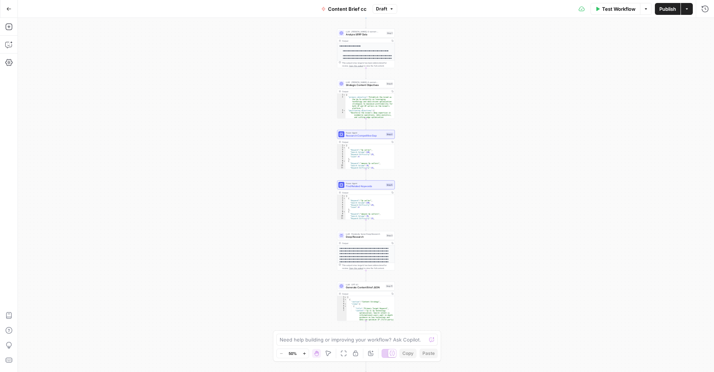
click at [238, 53] on div "**********" at bounding box center [366, 195] width 696 height 354
click at [393, 12] on button "Draft" at bounding box center [385, 9] width 25 height 10
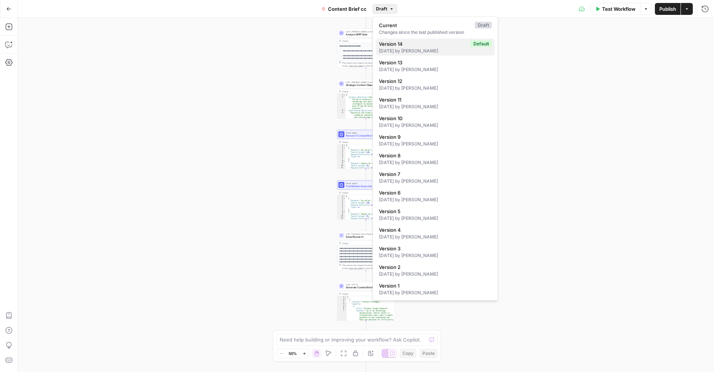
click at [411, 46] on span "Version 14" at bounding box center [423, 43] width 89 height 7
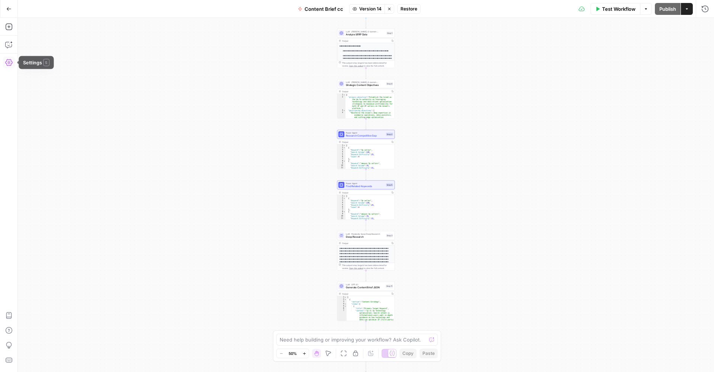
click at [9, 60] on icon "button" at bounding box center [8, 62] width 7 height 7
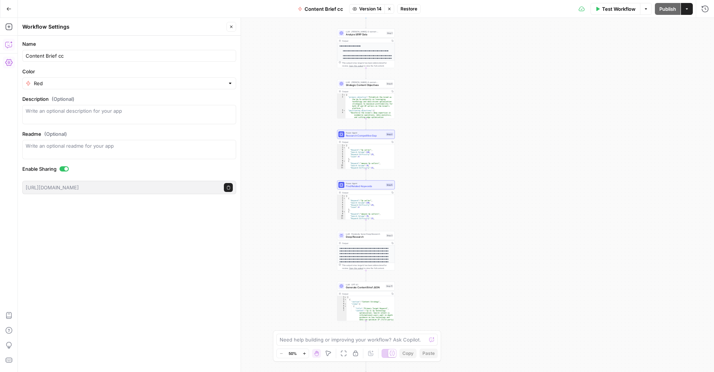
click at [13, 46] on button "Copilot" at bounding box center [9, 45] width 12 height 12
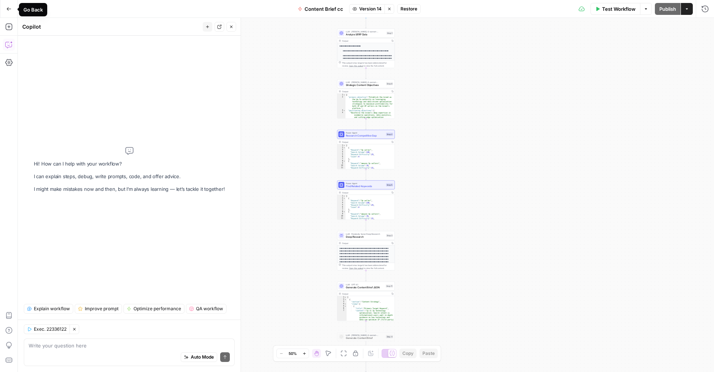
click at [9, 9] on icon "button" at bounding box center [9, 8] width 4 height 3
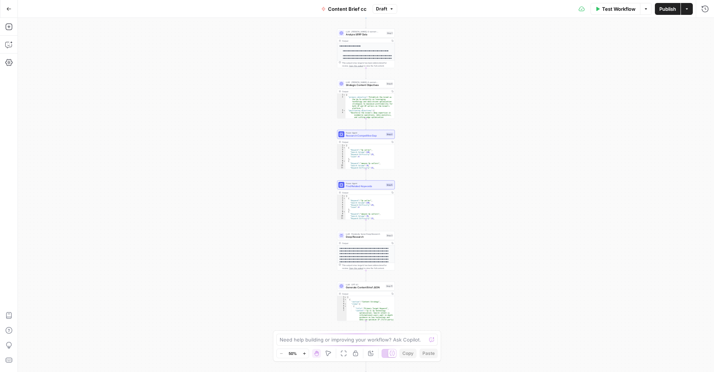
click at [379, 6] on span "Draft" at bounding box center [381, 9] width 11 height 7
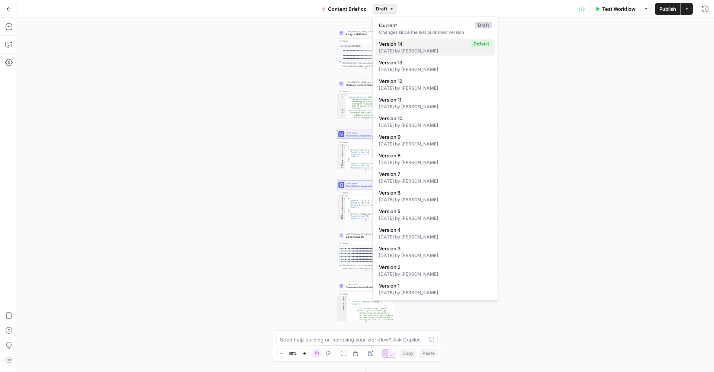
click at [384, 45] on span "Version 14" at bounding box center [423, 43] width 89 height 7
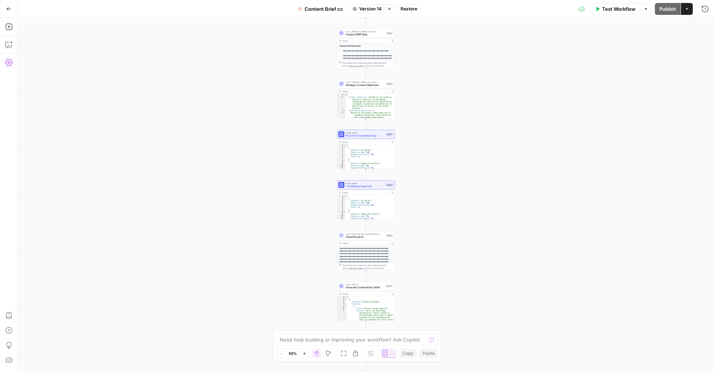
click at [5, 61] on button "Settings" at bounding box center [9, 63] width 12 height 12
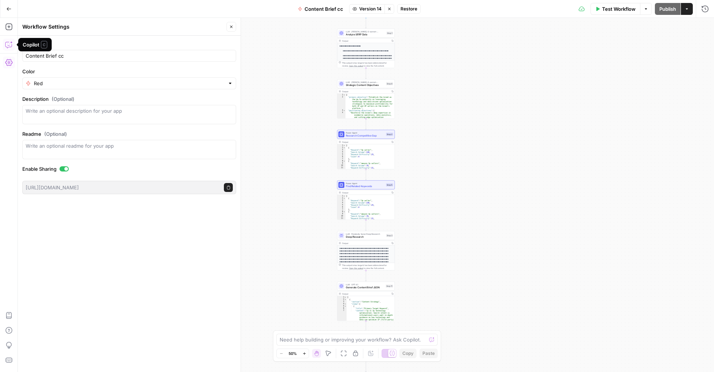
click at [4, 45] on button "Copilot" at bounding box center [9, 45] width 12 height 12
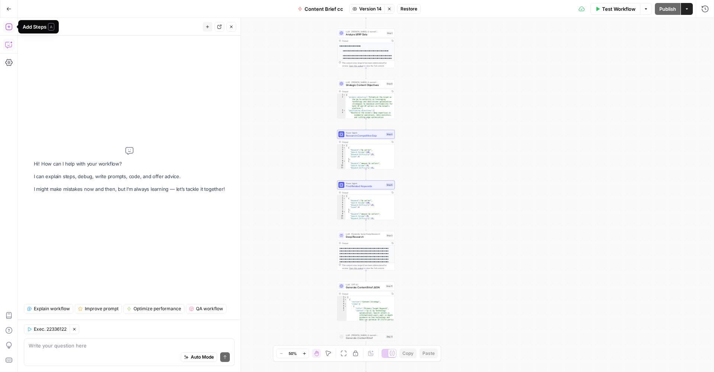
click at [13, 24] on button "Add Steps" at bounding box center [9, 27] width 12 height 12
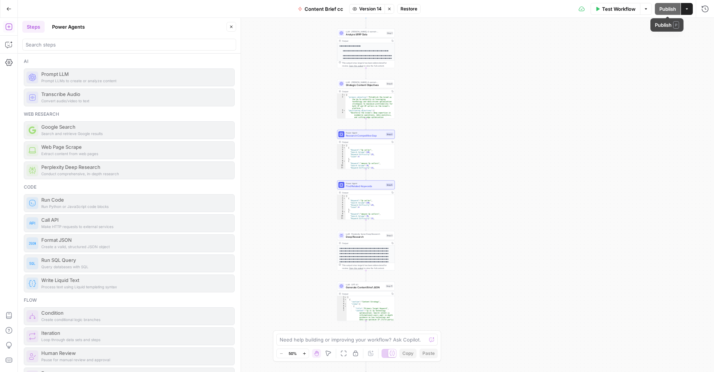
click at [686, 9] on icon "button" at bounding box center [687, 9] width 4 height 4
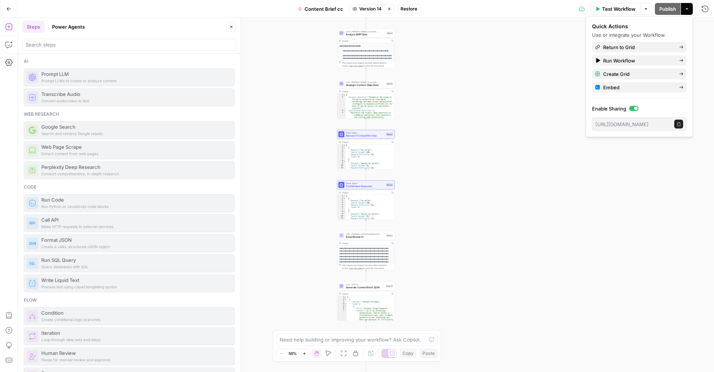
click at [542, 161] on div "**********" at bounding box center [366, 195] width 696 height 354
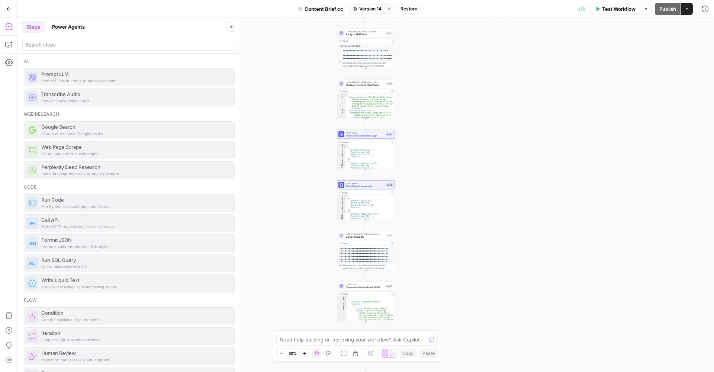
click at [496, 141] on div "**********" at bounding box center [366, 195] width 696 height 354
click at [15, 299] on div "Add Steps Copilot Settings AirOps Academy Help Give Feedback Shortcuts" at bounding box center [9, 195] width 18 height 354
click at [11, 60] on icon "button" at bounding box center [8, 62] width 7 height 7
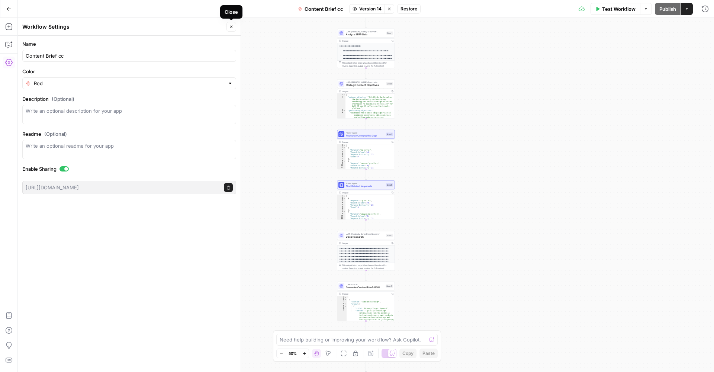
drag, startPoint x: 230, startPoint y: 26, endPoint x: 229, endPoint y: 31, distance: 5.3
click at [229, 29] on button "Close" at bounding box center [231, 27] width 10 height 10
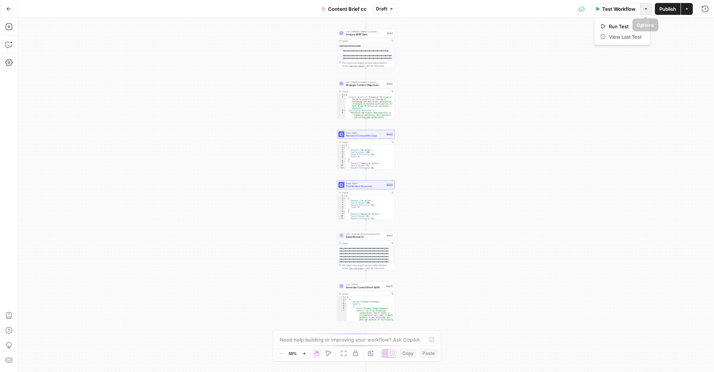
click at [647, 7] on icon "button" at bounding box center [646, 9] width 4 height 4
drag, startPoint x: 669, startPoint y: 62, endPoint x: 695, endPoint y: 20, distance: 49.6
click at [669, 60] on div "**********" at bounding box center [366, 195] width 696 height 354
click at [582, 10] on icon at bounding box center [582, 9] width 6 height 6
click at [692, 10] on button "Actions" at bounding box center [687, 9] width 12 height 12
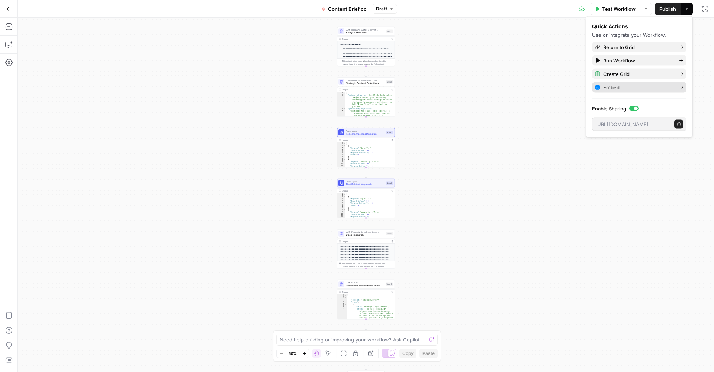
click at [643, 86] on span "Embed" at bounding box center [638, 87] width 70 height 7
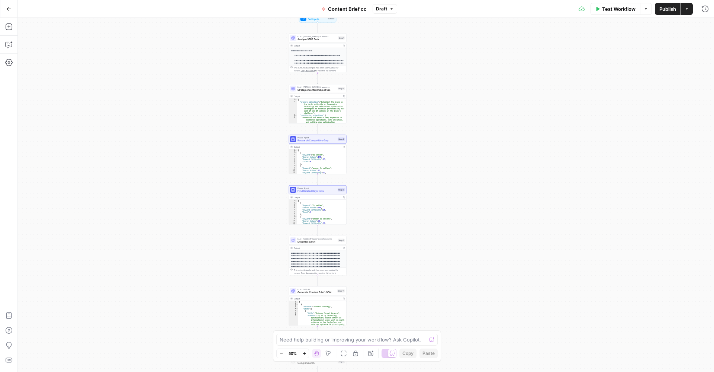
drag, startPoint x: 501, startPoint y: 134, endPoint x: 441, endPoint y: 146, distance: 61.0
click at [441, 146] on div "**********" at bounding box center [366, 195] width 696 height 354
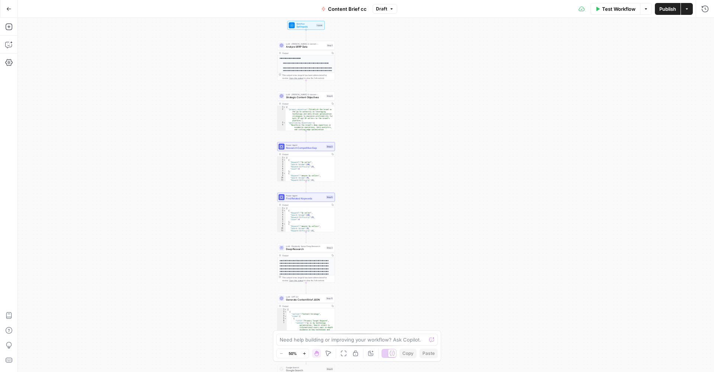
click at [307, 354] on button "Zoom In" at bounding box center [304, 353] width 9 height 9
click at [306, 353] on icon "button" at bounding box center [304, 353] width 4 height 4
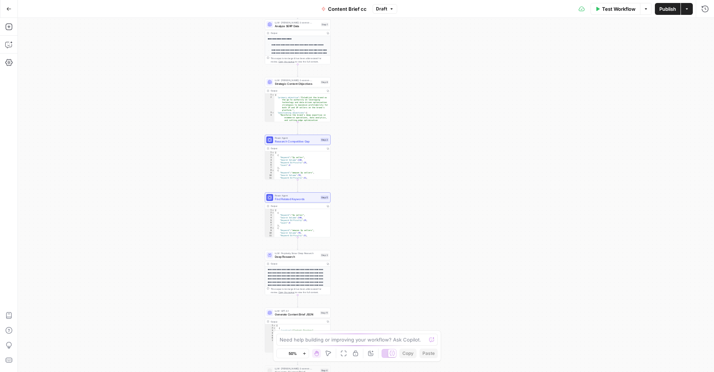
click at [306, 353] on icon "button" at bounding box center [304, 353] width 4 height 4
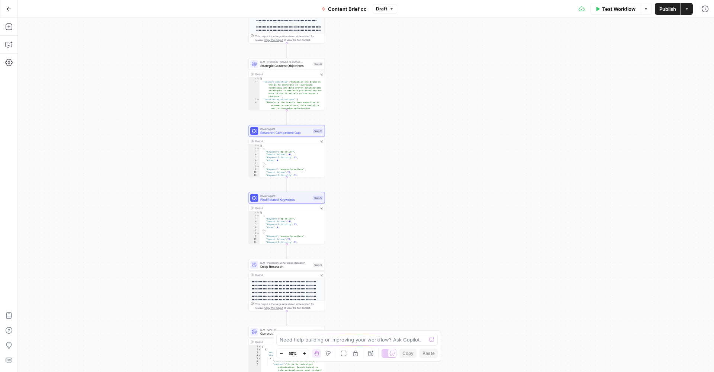
click at [306, 353] on icon "button" at bounding box center [304, 353] width 4 height 4
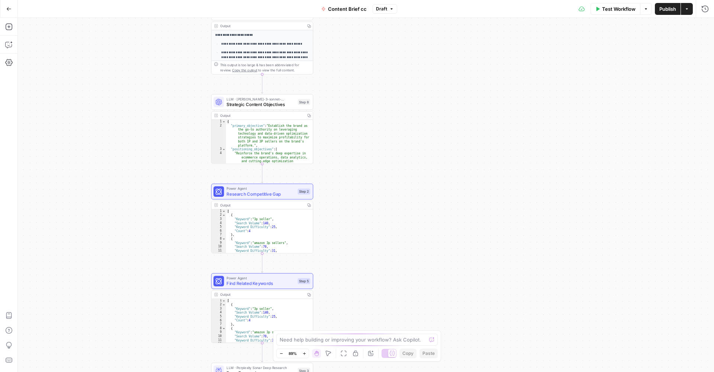
drag, startPoint x: 363, startPoint y: 110, endPoint x: 345, endPoint y: 215, distance: 106.7
click at [349, 223] on div "**********" at bounding box center [366, 195] width 696 height 354
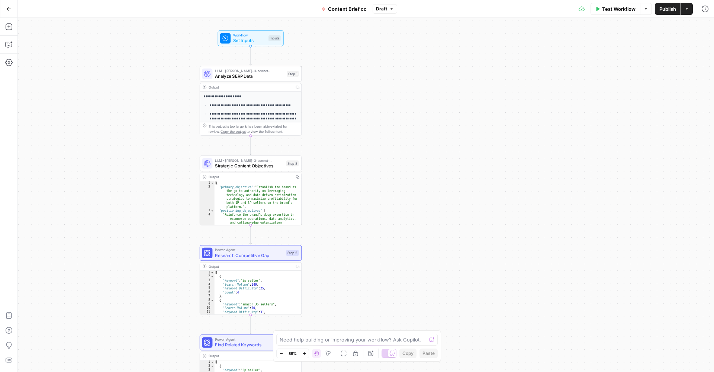
drag, startPoint x: 349, startPoint y: 118, endPoint x: 334, endPoint y: 199, distance: 82.1
click at [337, 205] on div "**********" at bounding box center [366, 195] width 696 height 354
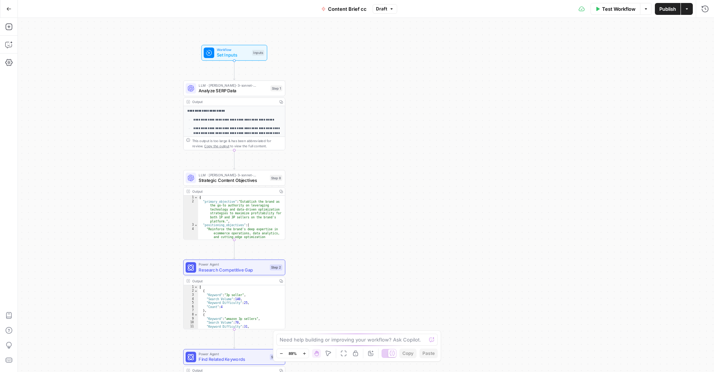
drag, startPoint x: 343, startPoint y: 193, endPoint x: 327, endPoint y: 106, distance: 88.8
click at [329, 109] on div "**********" at bounding box center [366, 195] width 696 height 354
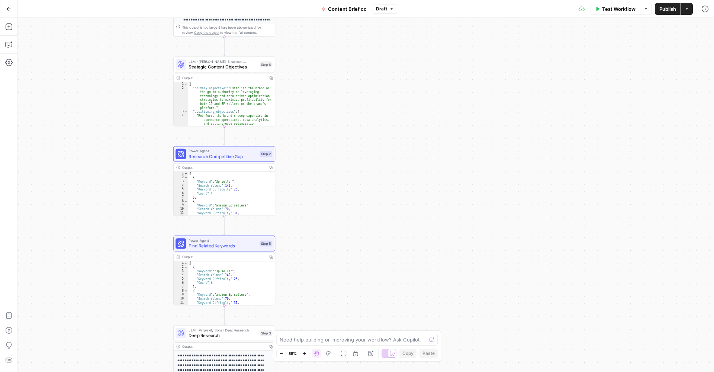
drag, startPoint x: 357, startPoint y: 219, endPoint x: 358, endPoint y: 159, distance: 60.3
click at [360, 128] on div "**********" at bounding box center [366, 195] width 696 height 354
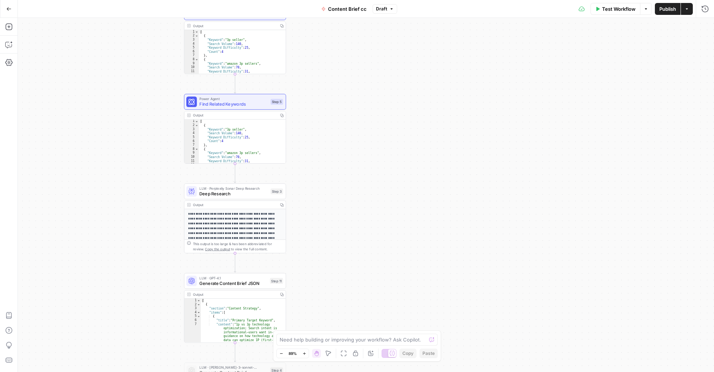
drag, startPoint x: 378, startPoint y: 215, endPoint x: 387, endPoint y: 112, distance: 103.1
click at [387, 113] on div "**********" at bounding box center [366, 195] width 696 height 354
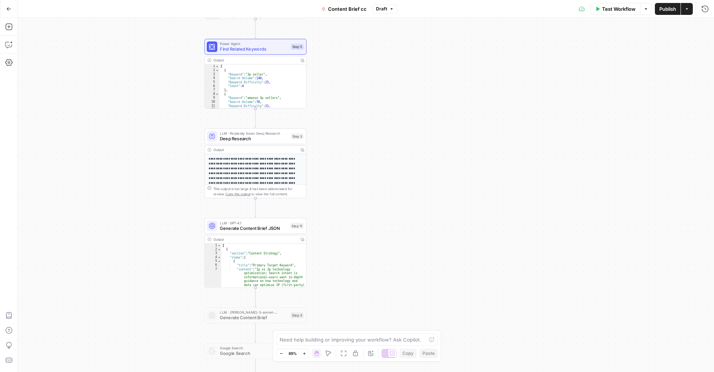
drag, startPoint x: 412, startPoint y: 206, endPoint x: 437, endPoint y: 165, distance: 48.6
click at [432, 155] on div "**********" at bounding box center [366, 195] width 696 height 354
click at [268, 231] on div "LLM · GPT-4.1 Generate Content Brief JSON Step 11 Copy step Delete step Add Not…" at bounding box center [256, 225] width 102 height 16
